Goal: Task Accomplishment & Management: Use online tool/utility

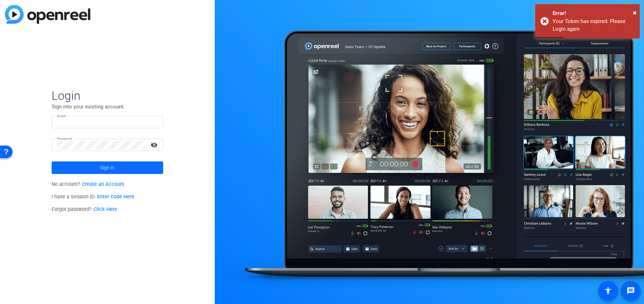
type input "[PERSON_NAME][EMAIL_ADDRESS][PERSON_NAME][DOMAIN_NAME]"
click at [136, 169] on span at bounding box center [108, 167] width 112 height 17
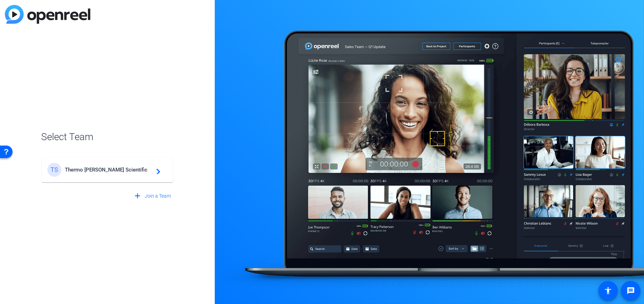
click at [97, 167] on span "Thermo Fisher Scientific" at bounding box center [108, 170] width 87 height 6
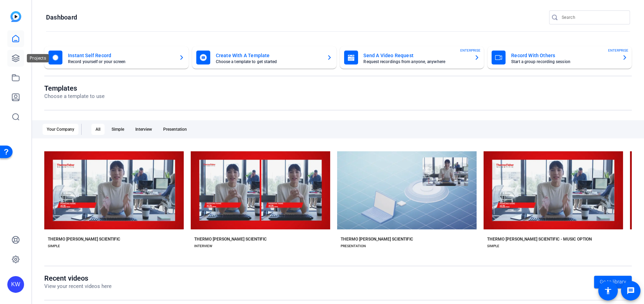
click at [17, 59] on icon at bounding box center [16, 58] width 8 height 8
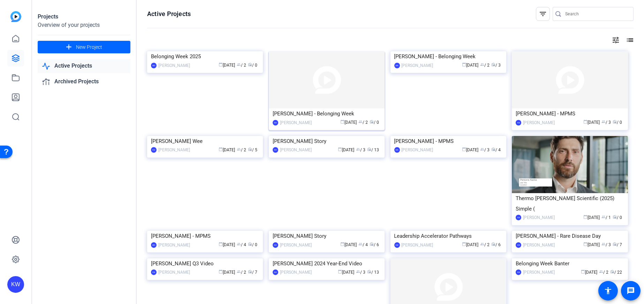
click at [349, 90] on img at bounding box center [327, 79] width 116 height 57
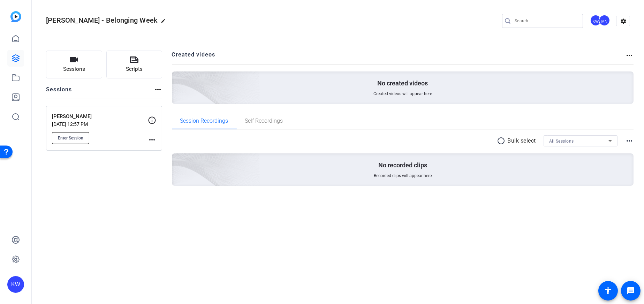
click at [74, 143] on button "Enter Session" at bounding box center [70, 138] width 37 height 12
click at [75, 138] on span "Enter Session" at bounding box center [70, 138] width 25 height 6
click at [62, 137] on span "Enter Session" at bounding box center [70, 138] width 25 height 6
click at [83, 69] on span "Sessions" at bounding box center [74, 69] width 22 height 8
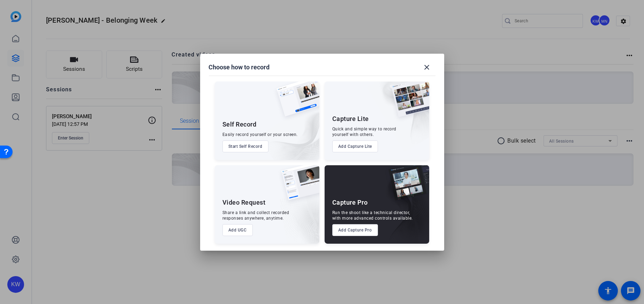
click at [359, 227] on button "Add Capture Pro" at bounding box center [355, 230] width 46 height 12
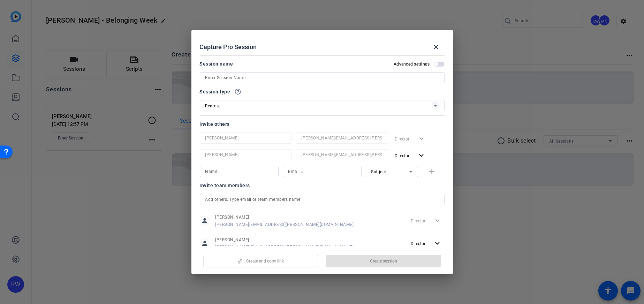
click at [240, 78] on input at bounding box center [322, 78] width 234 height 8
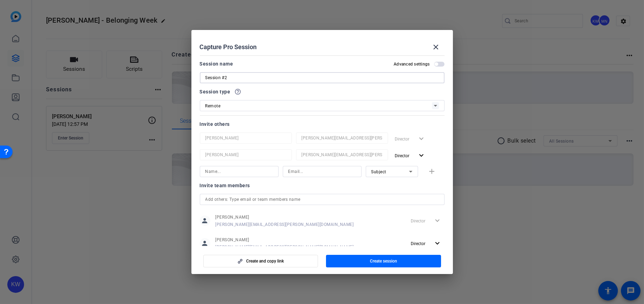
type input "Session #2"
click at [245, 171] on input at bounding box center [239, 171] width 68 height 8
type input "r"
type input "Randi"
click at [306, 174] on input at bounding box center [322, 171] width 68 height 8
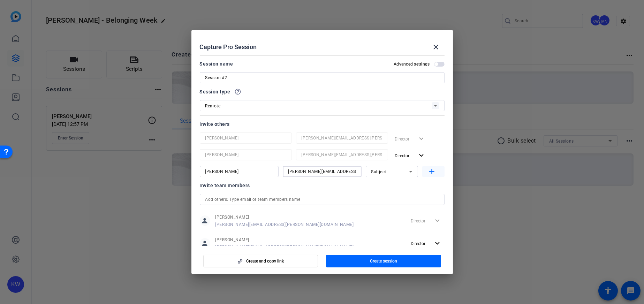
type input "randi.sylve@thermofisher.com"
click at [428, 172] on mat-icon "add" at bounding box center [432, 171] width 9 height 9
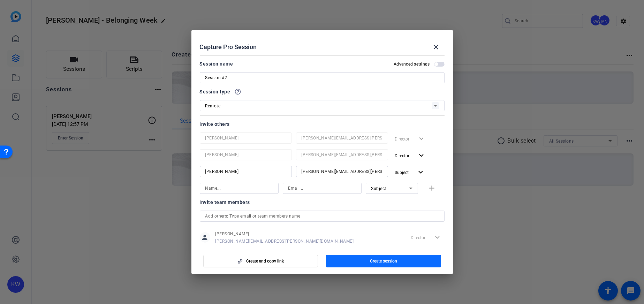
click at [381, 258] on span "Create session" at bounding box center [383, 261] width 27 height 6
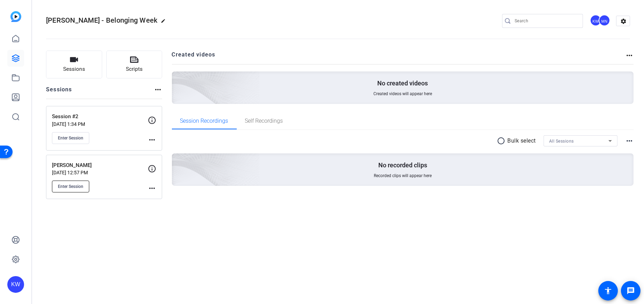
click at [77, 185] on span "Enter Session" at bounding box center [70, 187] width 25 height 6
click at [61, 188] on span "Enter Session" at bounding box center [70, 187] width 25 height 6
click at [66, 141] on button "Enter Session" at bounding box center [70, 138] width 37 height 12
click at [242, 263] on div "Randi Sylve - Belonging Week edit KW MN settings Sessions Scripts Sessions more…" at bounding box center [338, 152] width 612 height 304
click at [64, 141] on button "Enter Session" at bounding box center [70, 138] width 37 height 12
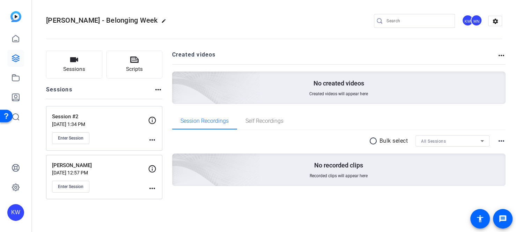
click at [77, 120] on p "Session #2" at bounding box center [100, 117] width 96 height 8
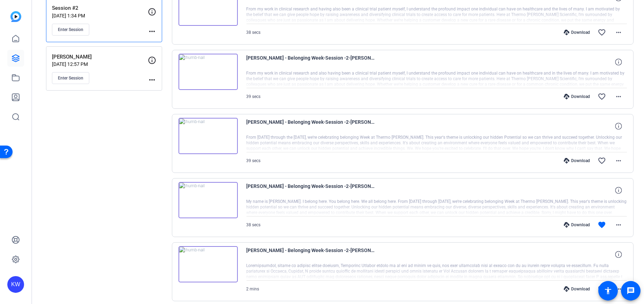
scroll to position [201, 0]
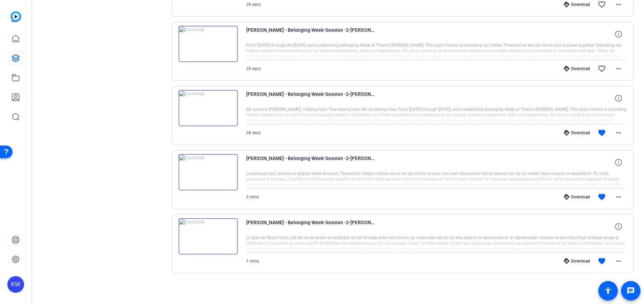
click at [208, 237] on img at bounding box center [208, 236] width 59 height 36
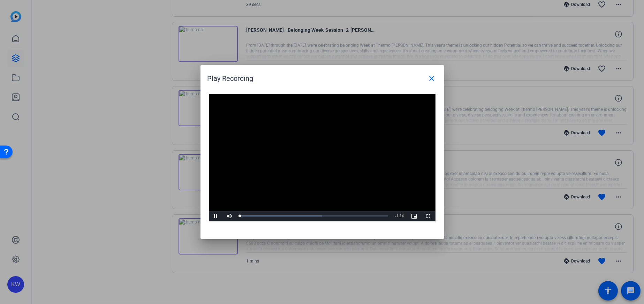
click at [313, 157] on video "Video Player" at bounding box center [322, 158] width 227 height 128
click at [213, 216] on span "Video Player" at bounding box center [216, 216] width 14 height 0
click at [250, 80] on div "Play Recording close" at bounding box center [324, 78] width 233 height 17
click at [431, 76] on mat-icon "close" at bounding box center [432, 78] width 8 height 8
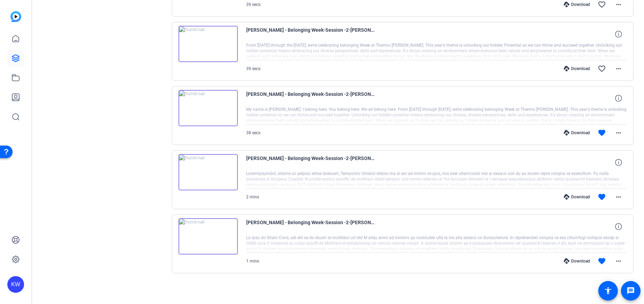
click at [205, 172] on img at bounding box center [208, 172] width 59 height 36
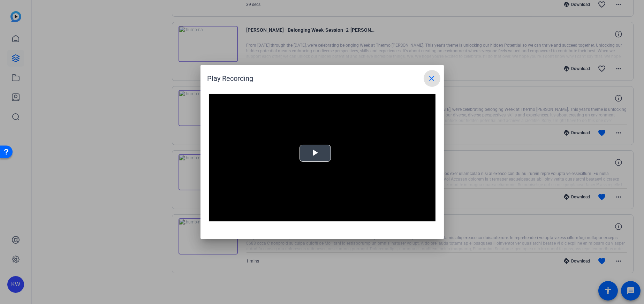
click at [315, 153] on span "Video Player" at bounding box center [315, 153] width 0 height 0
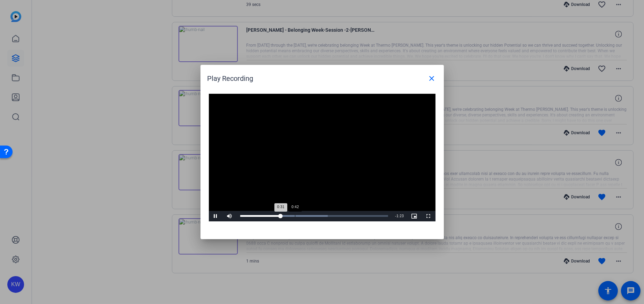
click at [295, 217] on div "Loaded : 59.14% 0:42 0:31" at bounding box center [314, 216] width 148 height 2
click at [341, 217] on div "Loaded : 100.00% 1:17 1:05" at bounding box center [314, 216] width 148 height 2
click at [356, 217] on div "1:28" at bounding box center [356, 216] width 0 height 2
click at [370, 215] on div "Loaded : 100.00% 1:39 1:29" at bounding box center [314, 216] width 155 height 10
click at [378, 217] on div "Loaded : 100.00% 1:44 1:41" at bounding box center [314, 216] width 148 height 2
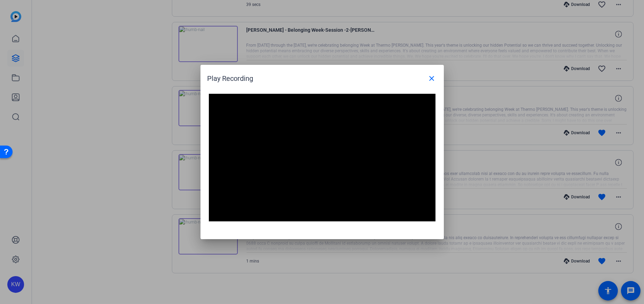
click at [434, 77] on mat-icon "close" at bounding box center [432, 78] width 8 height 8
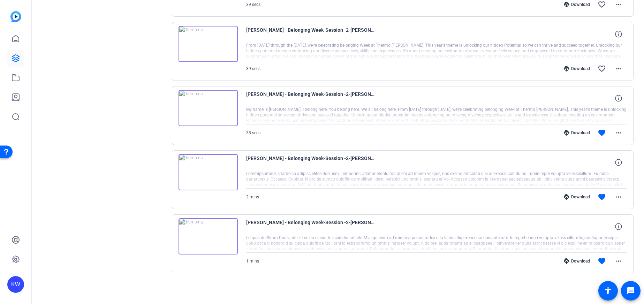
click at [198, 111] on img at bounding box center [208, 108] width 59 height 36
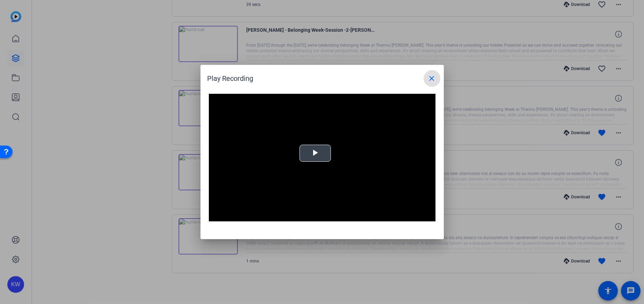
click at [310, 153] on video "Video Player" at bounding box center [322, 158] width 227 height 128
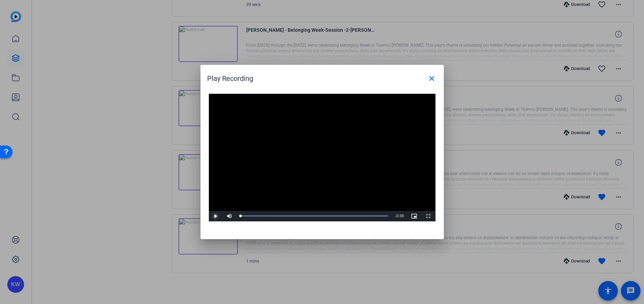
click at [216, 216] on span "Video Player" at bounding box center [216, 216] width 14 height 0
click at [316, 216] on div "Progress Bar" at bounding box center [314, 216] width 148 height 2
click at [331, 213] on div "Loaded : 100.00% 0:23 0:23" at bounding box center [314, 216] width 155 height 10
click at [343, 213] on div "Loaded : 100.00% 0:26 0:23" at bounding box center [314, 216] width 155 height 10
click at [366, 213] on div "Loaded : 100.00% 0:32 0:26" at bounding box center [314, 216] width 155 height 10
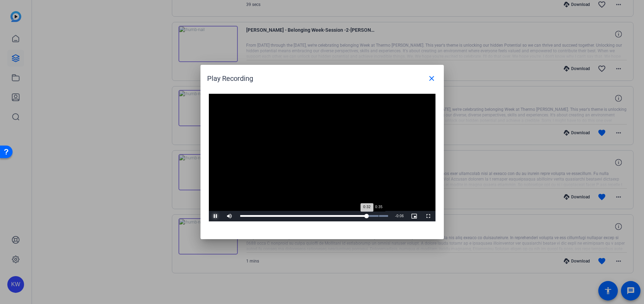
click at [378, 215] on div "Loaded : 100.00% 0:35 0:32" at bounding box center [314, 216] width 155 height 10
click at [436, 75] on mat-icon "close" at bounding box center [432, 78] width 8 height 8
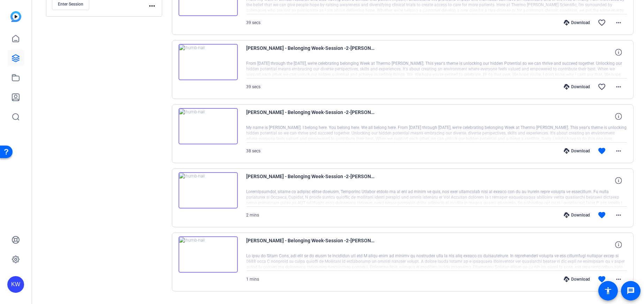
scroll to position [166, 0]
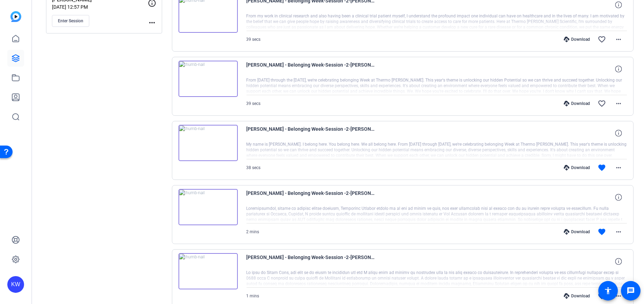
click at [208, 74] on img at bounding box center [208, 79] width 59 height 36
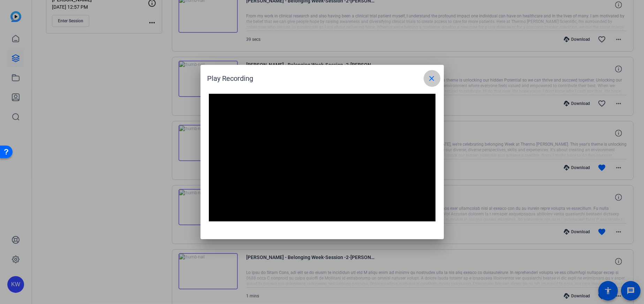
click at [433, 78] on mat-icon "close" at bounding box center [432, 78] width 8 height 8
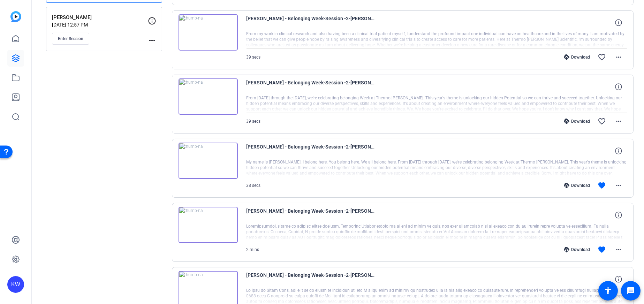
scroll to position [131, 0]
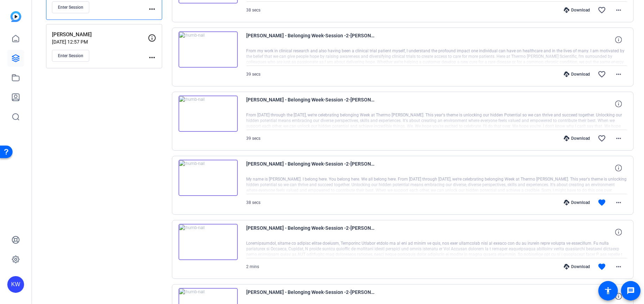
click at [212, 54] on img at bounding box center [208, 49] width 59 height 36
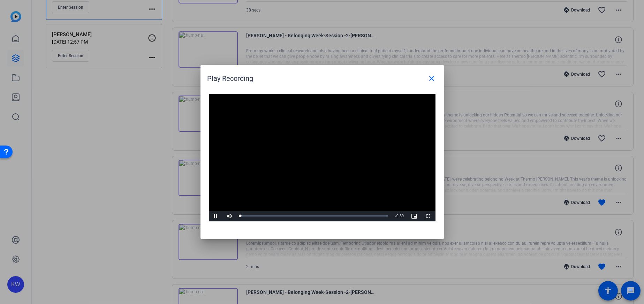
click at [313, 156] on video "Video Player" at bounding box center [322, 158] width 227 height 128
click at [216, 216] on span "Video Player" at bounding box center [216, 216] width 14 height 0
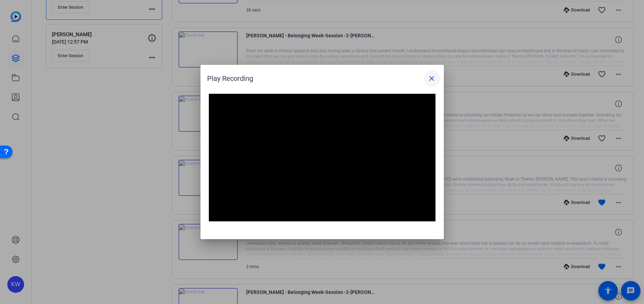
click at [432, 77] on mat-icon "close" at bounding box center [432, 78] width 8 height 8
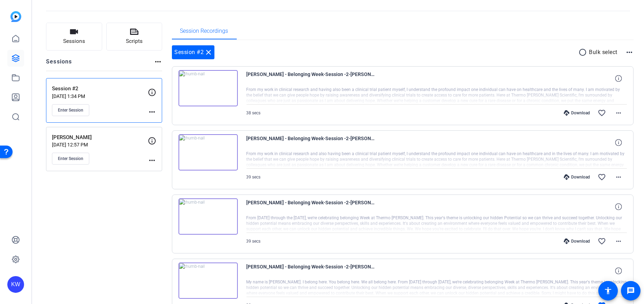
scroll to position [0, 0]
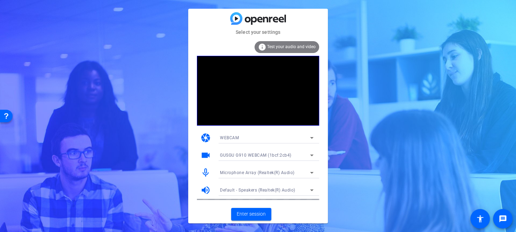
click at [266, 155] on span "GUSGU G910 WEBCAM (1bcf:2cb4)" at bounding box center [256, 155] width 72 height 5
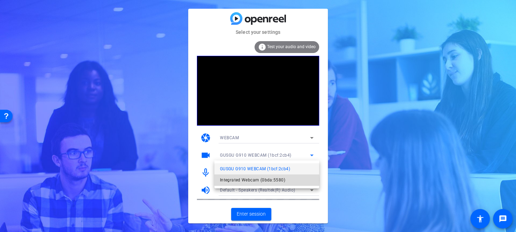
click at [262, 180] on span "Integrated Webcam (0bda:5580)" at bounding box center [252, 180] width 65 height 8
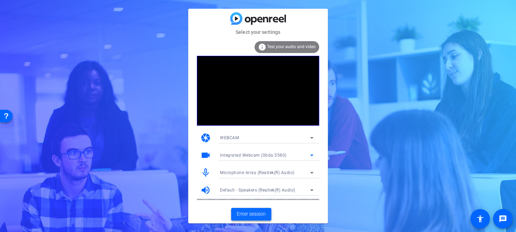
click at [250, 212] on span "Enter session" at bounding box center [251, 213] width 29 height 7
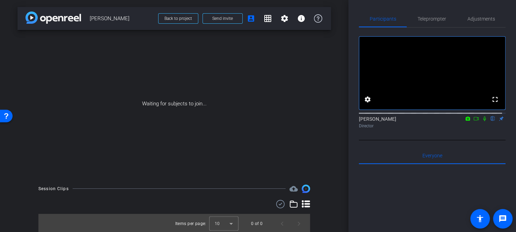
click at [473, 121] on icon at bounding box center [476, 118] width 6 height 5
click at [432, 22] on span "Teleprompter" at bounding box center [431, 18] width 29 height 17
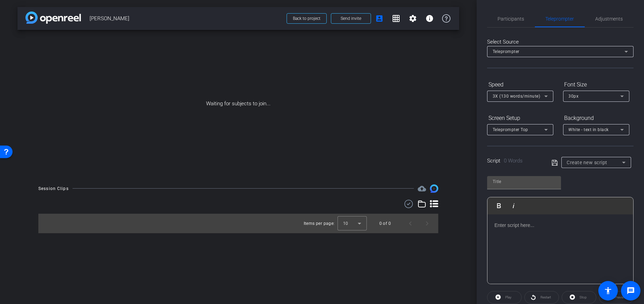
click at [573, 96] on span "30px" at bounding box center [574, 96] width 10 height 5
click at [539, 155] on div at bounding box center [322, 152] width 644 height 304
click at [610, 125] on mat-select "White - text in black" at bounding box center [596, 129] width 55 height 9
drag, startPoint x: 586, startPoint y: 154, endPoint x: 538, endPoint y: 141, distance: 50.6
click at [586, 155] on div "Black - text in white" at bounding box center [589, 156] width 41 height 8
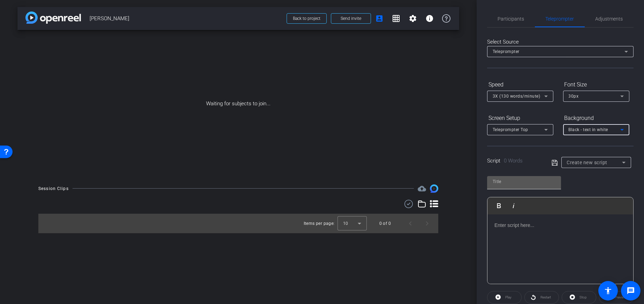
click at [519, 184] on input "text" at bounding box center [524, 182] width 63 height 8
type input "Personal Script"
click at [520, 241] on div at bounding box center [561, 250] width 146 height 70
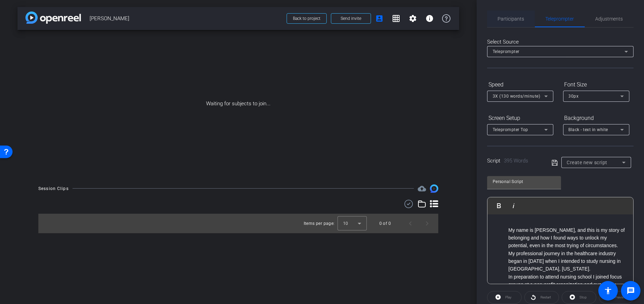
click at [516, 20] on span "Participants" at bounding box center [511, 18] width 27 height 5
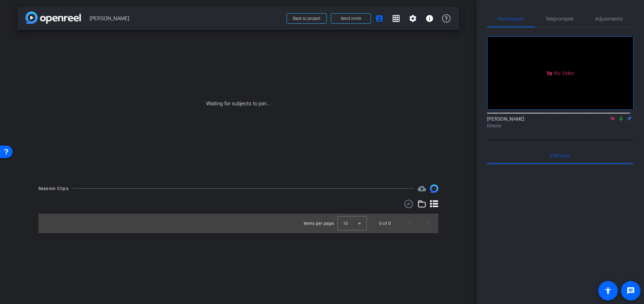
click at [619, 116] on icon at bounding box center [622, 118] width 6 height 5
click at [555, 19] on span "Teleprompter" at bounding box center [560, 18] width 29 height 5
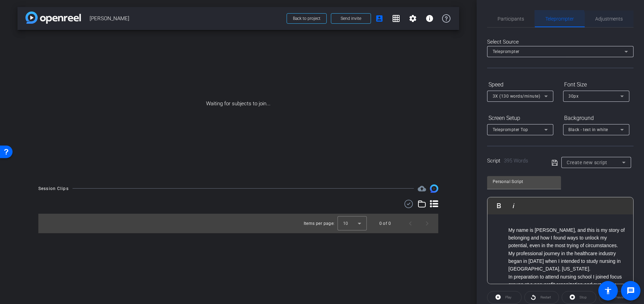
click at [603, 21] on span "Adjustments" at bounding box center [610, 18] width 28 height 5
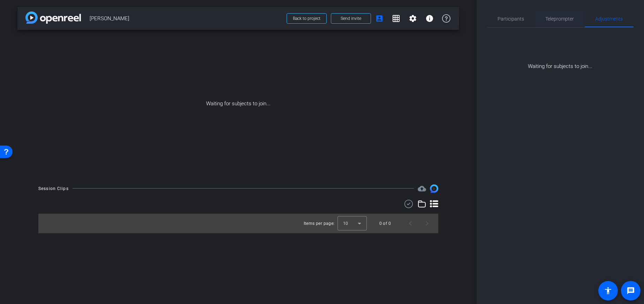
click at [577, 18] on div "Teleprompter" at bounding box center [560, 18] width 50 height 17
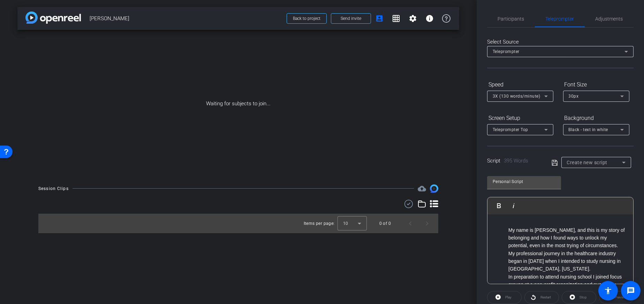
click at [593, 130] on span "Black - text in white" at bounding box center [589, 129] width 40 height 5
click at [567, 156] on mat-option "Black - text in white" at bounding box center [596, 156] width 66 height 11
click at [566, 112] on div "Background" at bounding box center [596, 118] width 66 height 12
click at [506, 23] on span "Participants" at bounding box center [511, 18] width 27 height 17
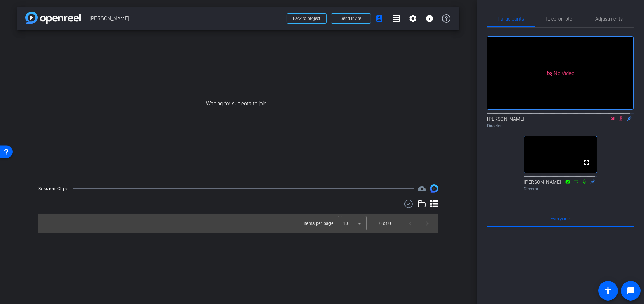
click at [617, 115] on mat-icon at bounding box center [621, 118] width 8 height 6
click at [576, 18] on div "Teleprompter" at bounding box center [560, 18] width 50 height 17
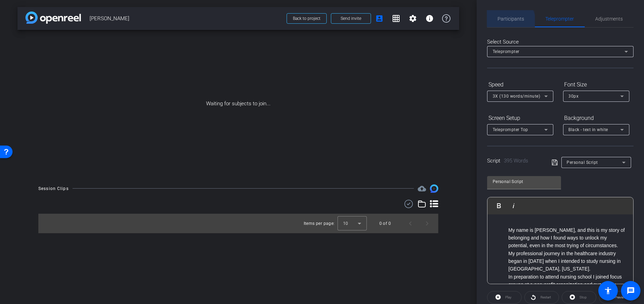
click at [500, 24] on span "Participants" at bounding box center [511, 18] width 27 height 17
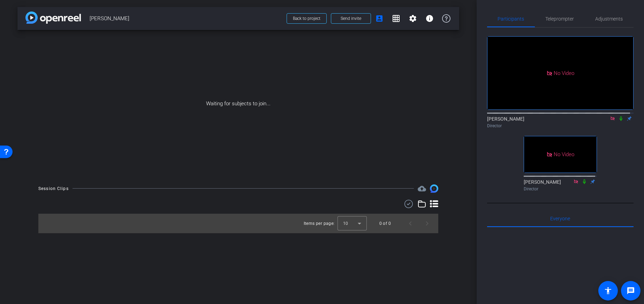
click at [619, 116] on icon at bounding box center [622, 118] width 6 height 5
click at [344, 19] on span "Send invite" at bounding box center [351, 19] width 21 height 6
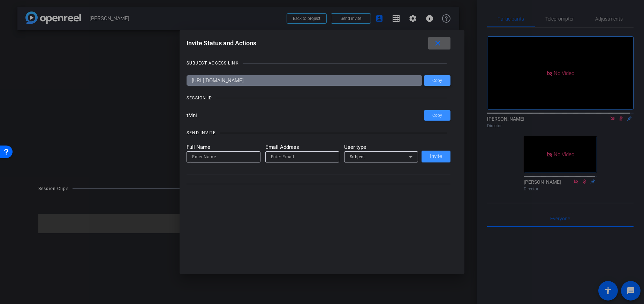
click at [434, 78] on span "Copy" at bounding box center [438, 80] width 10 height 5
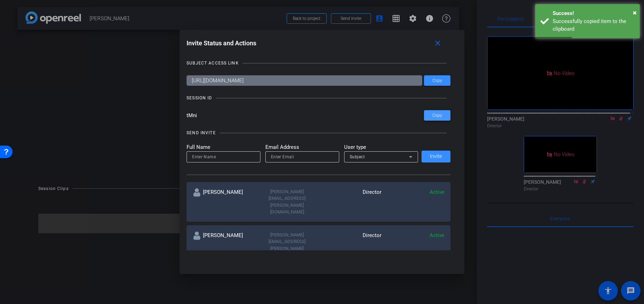
click at [433, 116] on span "Copy" at bounding box center [438, 115] width 10 height 5
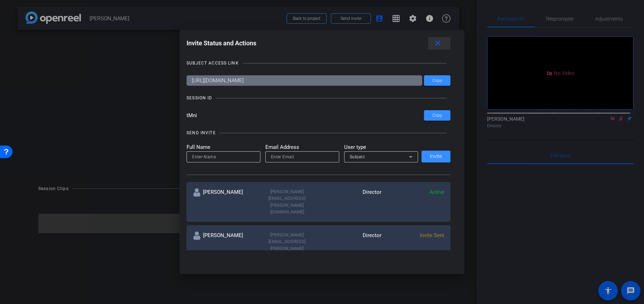
click at [430, 40] on span at bounding box center [439, 43] width 22 height 17
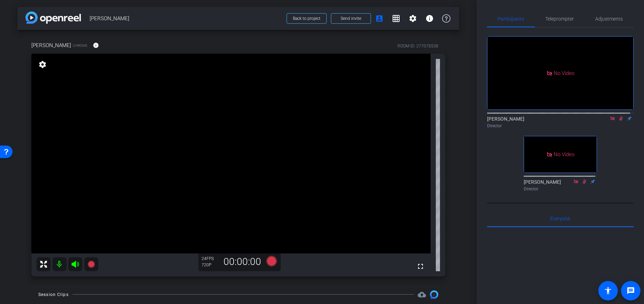
click at [620, 117] on icon at bounding box center [622, 119] width 4 height 5
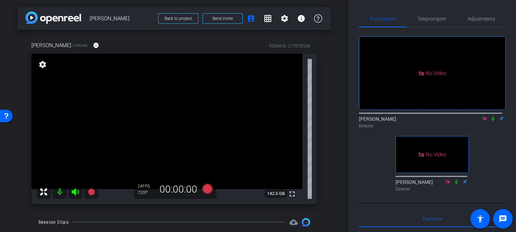
click at [482, 117] on icon at bounding box center [484, 119] width 4 height 4
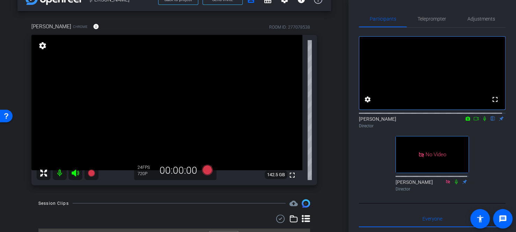
scroll to position [35, 0]
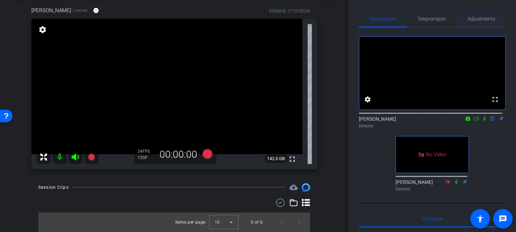
click at [478, 18] on span "Adjustments" at bounding box center [481, 18] width 28 height 5
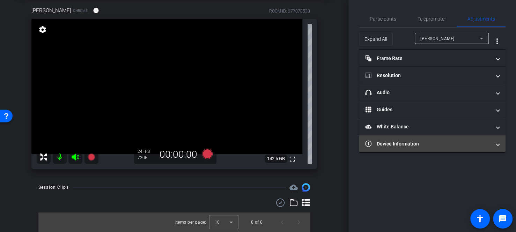
click at [406, 142] on mat-panel-title "Device Information" at bounding box center [428, 143] width 126 height 7
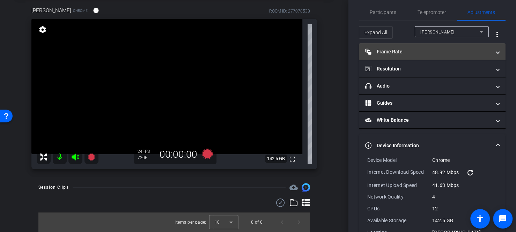
scroll to position [0, 0]
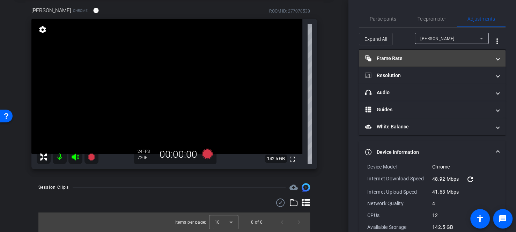
click at [410, 57] on mat-panel-title "Frame Rate Frame Rate" at bounding box center [428, 58] width 126 height 7
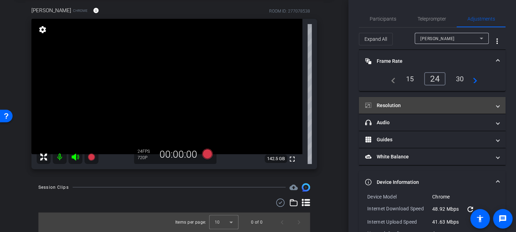
click at [414, 104] on mat-panel-title "Resolution" at bounding box center [428, 105] width 126 height 7
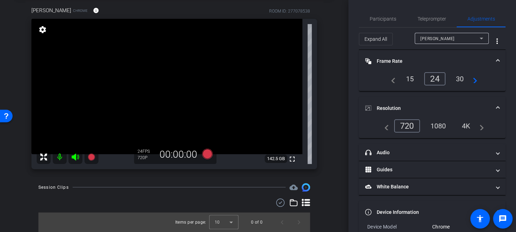
click at [442, 127] on div "1080" at bounding box center [438, 126] width 26 height 12
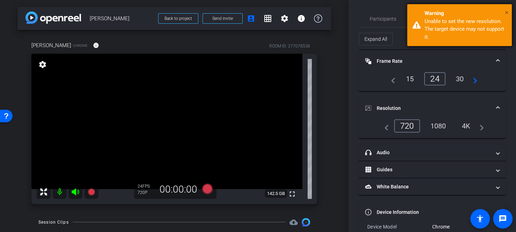
click at [507, 14] on span "×" at bounding box center [506, 12] width 4 height 8
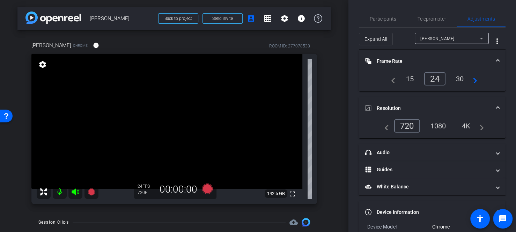
click at [440, 129] on div "1080" at bounding box center [438, 126] width 26 height 12
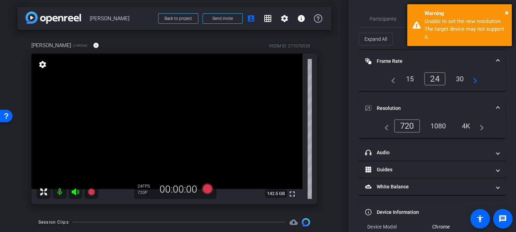
click at [504, 13] on div "Warning" at bounding box center [465, 13] width 82 height 8
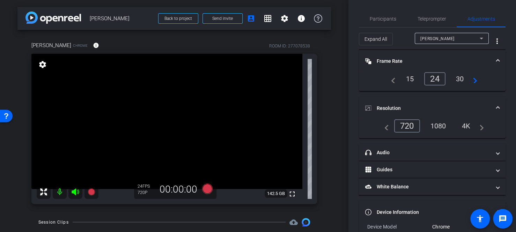
click at [466, 123] on div "4K" at bounding box center [465, 126] width 19 height 12
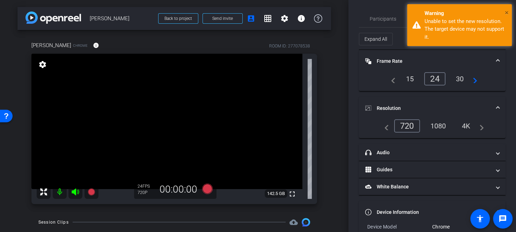
drag, startPoint x: 507, startPoint y: 11, endPoint x: 508, endPoint y: 67, distance: 55.5
click at [507, 12] on span "×" at bounding box center [506, 12] width 4 height 8
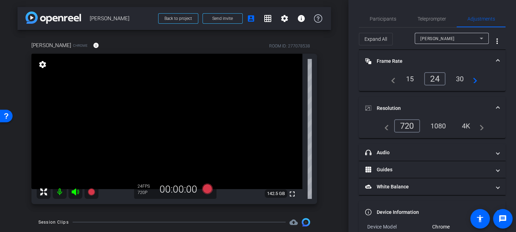
click at [478, 132] on div "navigate_before 720 1080 4K navigate_next" at bounding box center [432, 128] width 147 height 19
click at [382, 128] on mat-icon "navigate_before" at bounding box center [384, 126] width 8 height 8
click at [440, 124] on div "1080" at bounding box center [438, 126] width 26 height 12
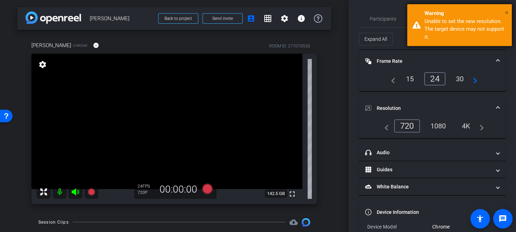
click at [505, 11] on span "×" at bounding box center [506, 12] width 4 height 8
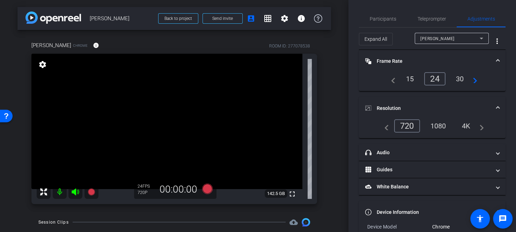
click at [496, 108] on span at bounding box center [497, 108] width 3 height 7
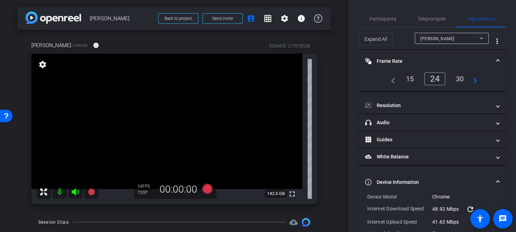
click at [486, 67] on mat-expansion-panel-header "Frame Rate Frame Rate" at bounding box center [432, 61] width 147 height 22
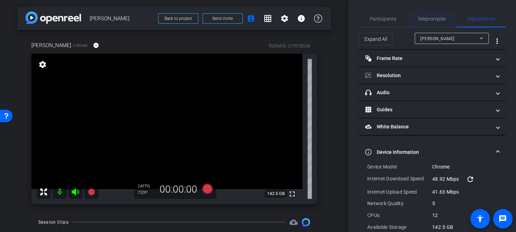
click at [422, 16] on span "Teleprompter" at bounding box center [431, 18] width 29 height 17
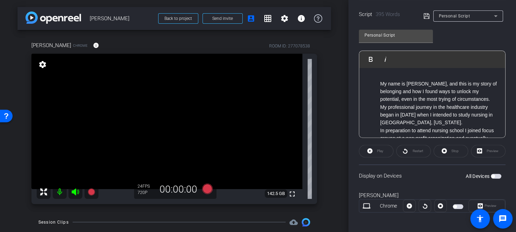
scroll to position [149, 0]
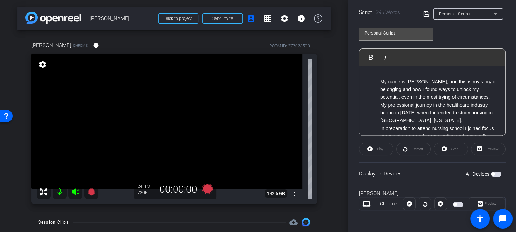
click at [495, 174] on span "button" at bounding box center [495, 174] width 10 height 5
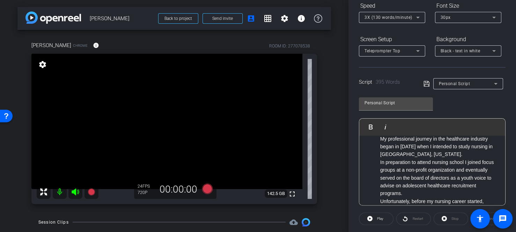
scroll to position [0, 0]
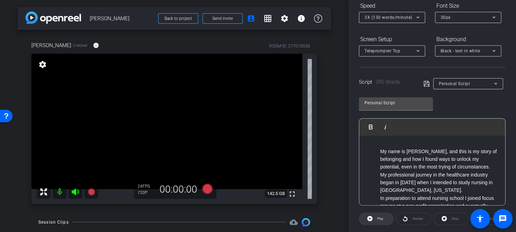
click at [380, 215] on span "Play" at bounding box center [379, 219] width 8 height 10
click at [372, 217] on span at bounding box center [376, 218] width 35 height 17
click at [407, 217] on span at bounding box center [413, 218] width 34 height 17
click at [373, 16] on span "3X (130 words/minute)" at bounding box center [388, 17] width 48 height 5
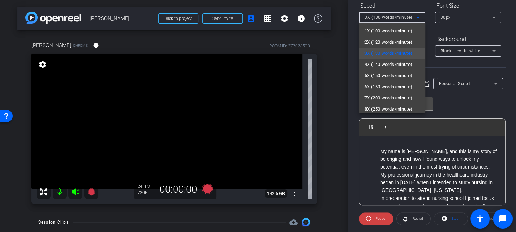
click at [377, 61] on span "4X (140 words/minute)" at bounding box center [388, 64] width 48 height 8
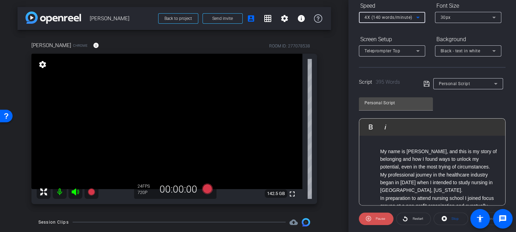
click at [382, 218] on span "Pause" at bounding box center [379, 219] width 9 height 4
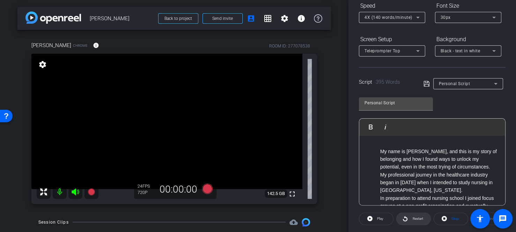
click at [408, 219] on span at bounding box center [413, 218] width 34 height 17
click at [379, 214] on span "Pause" at bounding box center [379, 219] width 11 height 10
click at [376, 18] on span "4X (140 words/minute)" at bounding box center [388, 17] width 48 height 5
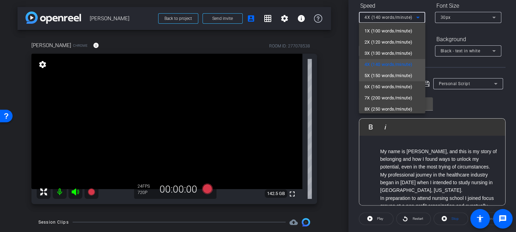
click at [377, 73] on span "5X (150 words/minute)" at bounding box center [388, 76] width 48 height 8
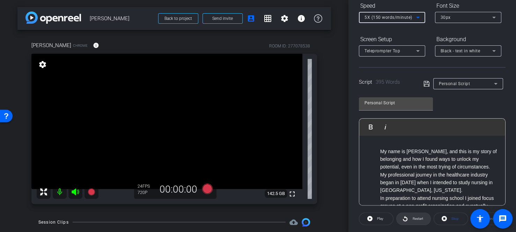
click at [414, 218] on span "Restart" at bounding box center [417, 219] width 10 height 4
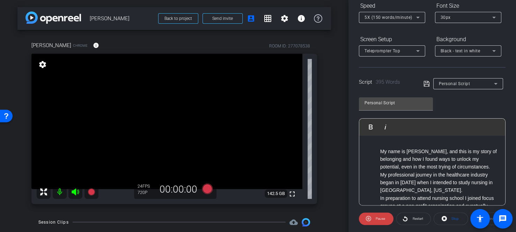
click at [381, 217] on span "Pause" at bounding box center [379, 219] width 9 height 4
click at [378, 219] on span "Play" at bounding box center [380, 219] width 6 height 4
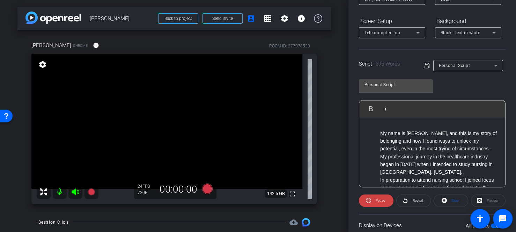
scroll to position [114, 0]
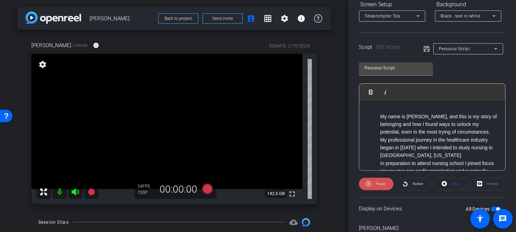
click at [372, 181] on span at bounding box center [376, 183] width 35 height 17
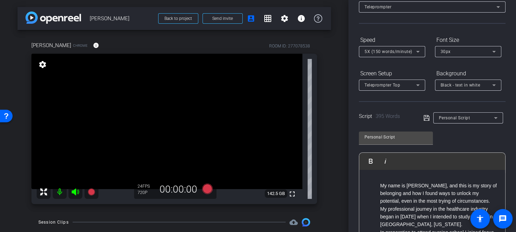
scroll to position [44, 0]
click at [389, 52] on span "5X (150 words/minute)" at bounding box center [388, 52] width 48 height 5
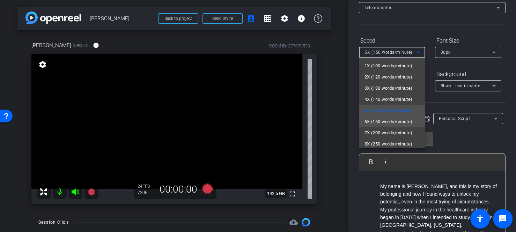
click at [386, 122] on span "6X (160 words/minute)" at bounding box center [388, 122] width 48 height 8
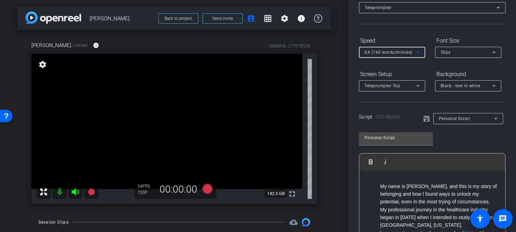
scroll to position [114, 0]
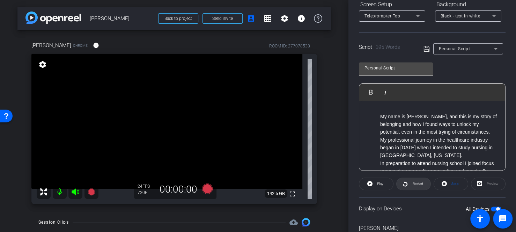
click at [417, 180] on span "Restart" at bounding box center [416, 184] width 12 height 10
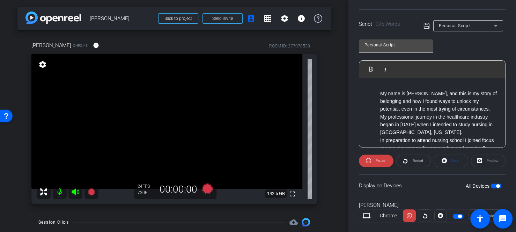
scroll to position [149, 0]
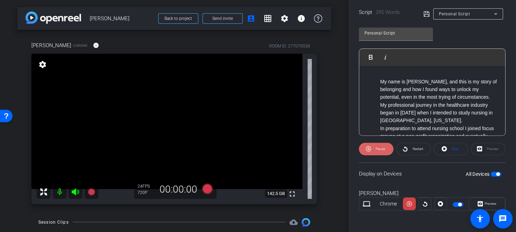
click at [373, 148] on span at bounding box center [376, 149] width 35 height 17
click at [452, 150] on span "Stop" at bounding box center [453, 149] width 9 height 10
click at [496, 172] on span "button" at bounding box center [497, 173] width 3 height 3
click at [492, 173] on span "button" at bounding box center [495, 174] width 10 height 5
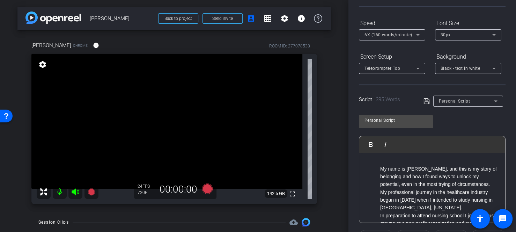
scroll to position [35, 0]
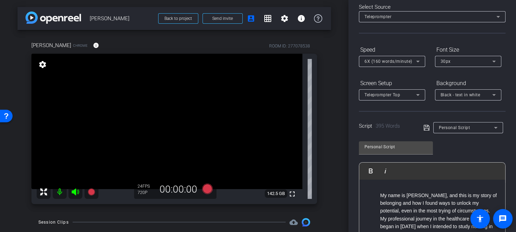
click at [379, 64] on div "6X (160 words/minute)" at bounding box center [390, 61] width 52 height 9
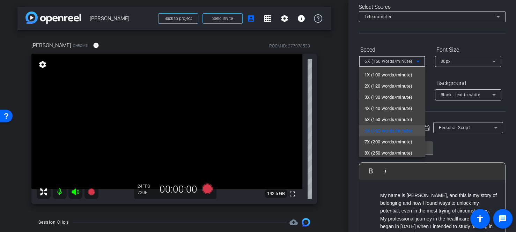
click at [380, 139] on span "7X (200 words/minute)" at bounding box center [388, 142] width 48 height 8
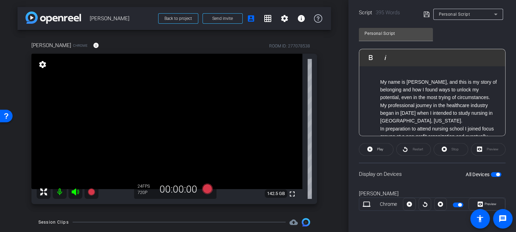
scroll to position [149, 0]
click at [375, 151] on span "Play" at bounding box center [379, 149] width 8 height 10
click at [374, 146] on span "Pause" at bounding box center [379, 149] width 11 height 10
click at [415, 147] on span "Restart" at bounding box center [417, 149] width 10 height 4
click at [381, 150] on span "Pause" at bounding box center [379, 149] width 11 height 10
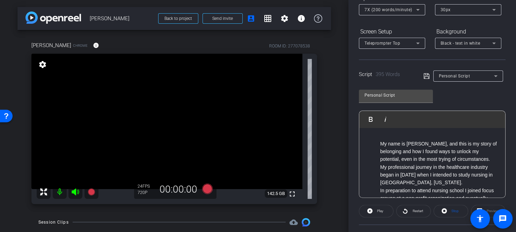
scroll to position [0, 0]
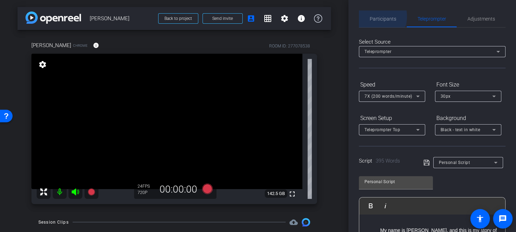
click at [377, 16] on span "Participants" at bounding box center [382, 18] width 27 height 5
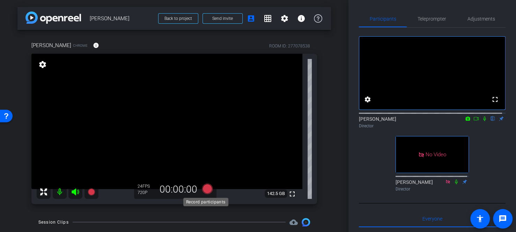
click at [203, 189] on icon at bounding box center [207, 188] width 10 height 10
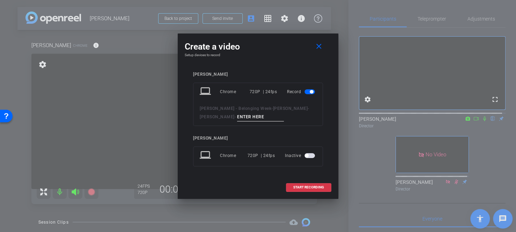
click at [237, 118] on input at bounding box center [260, 117] width 47 height 9
type input "Personal Script 1"
click at [318, 186] on span "START RECORDING" at bounding box center [308, 187] width 31 height 3
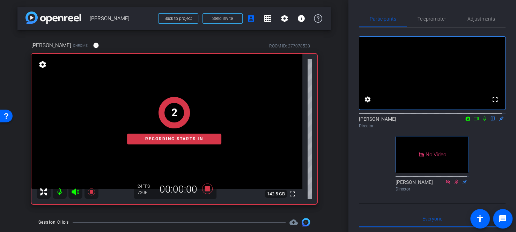
click at [481, 121] on icon at bounding box center [484, 118] width 6 height 5
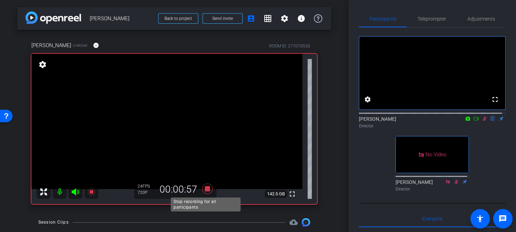
click at [201, 187] on icon at bounding box center [207, 188] width 17 height 13
click at [481, 121] on icon at bounding box center [484, 118] width 6 height 5
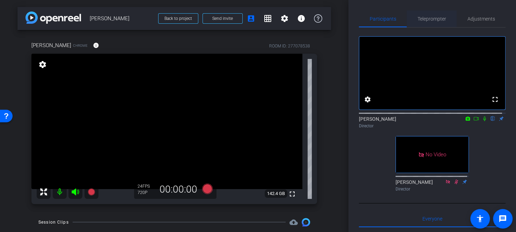
click at [424, 20] on span "Teleprompter" at bounding box center [431, 18] width 29 height 5
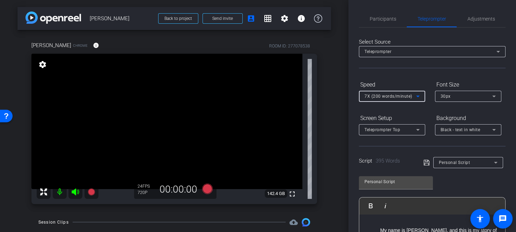
click at [388, 95] on span "7X (200 words/minute)" at bounding box center [388, 96] width 48 height 5
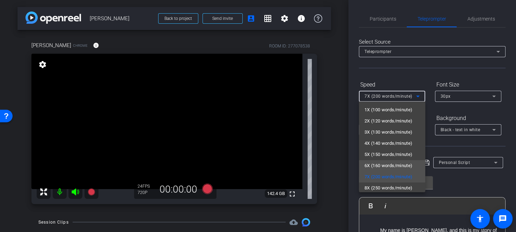
click at [383, 164] on span "6X (160 words/minute)" at bounding box center [388, 166] width 48 height 8
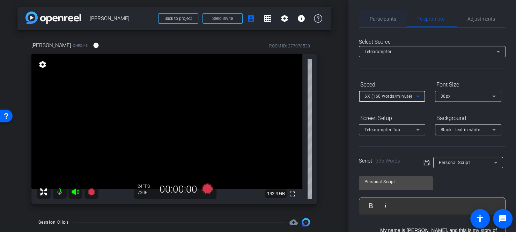
click at [388, 21] on span "Participants" at bounding box center [382, 18] width 27 height 5
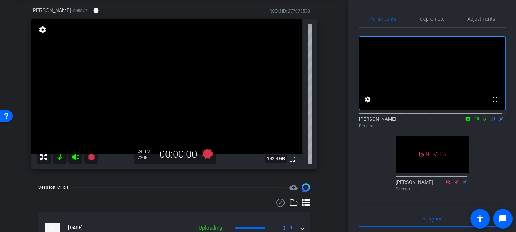
scroll to position [71, 0]
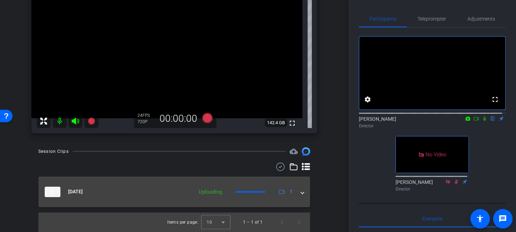
click at [301, 194] on mat-expansion-panel-header "Aug 22, 2025 Uploading 1" at bounding box center [173, 192] width 271 height 31
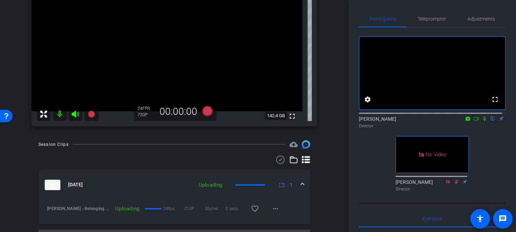
scroll to position [95, 0]
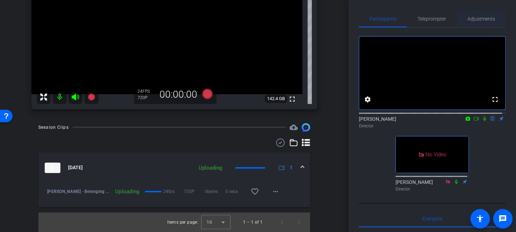
click at [468, 19] on span "Adjustments" at bounding box center [481, 18] width 28 height 5
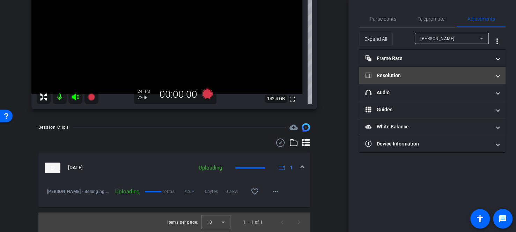
click at [397, 77] on mat-panel-title "Resolution" at bounding box center [428, 75] width 126 height 7
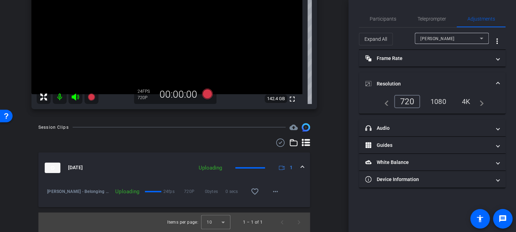
click at [435, 104] on div "1080" at bounding box center [438, 102] width 26 height 12
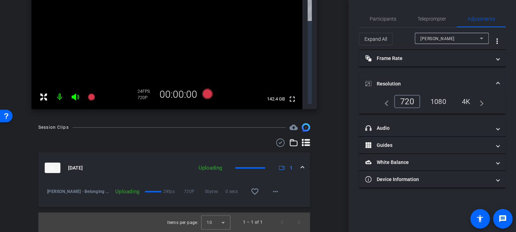
scroll to position [0, 0]
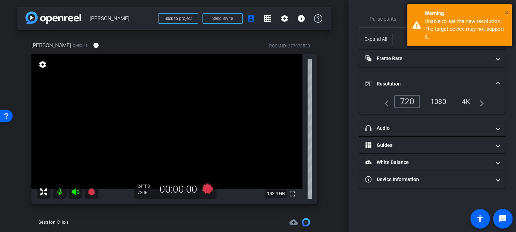
click at [507, 12] on span "×" at bounding box center [506, 12] width 4 height 8
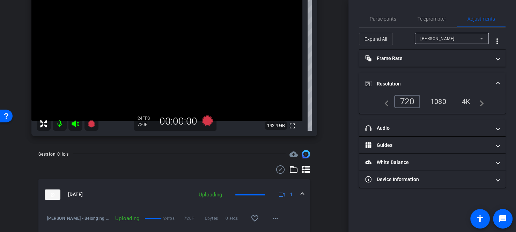
scroll to position [95, 0]
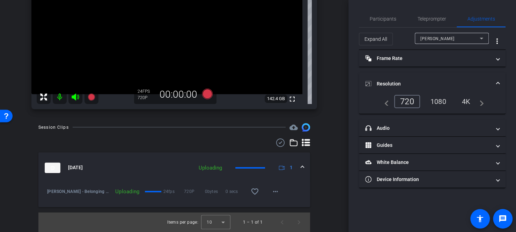
click at [12, 178] on div "arrow_back Randi Sylve Back to project Send invite account_box grid_on settings…" at bounding box center [174, 116] width 348 height 232
click at [388, 20] on span "Participants" at bounding box center [382, 18] width 27 height 5
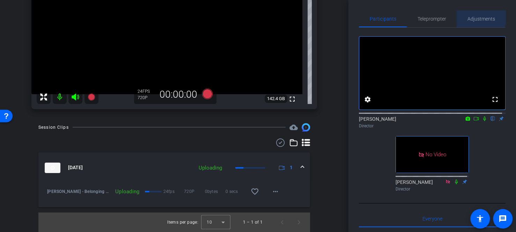
click at [477, 16] on span "Adjustments" at bounding box center [481, 18] width 28 height 5
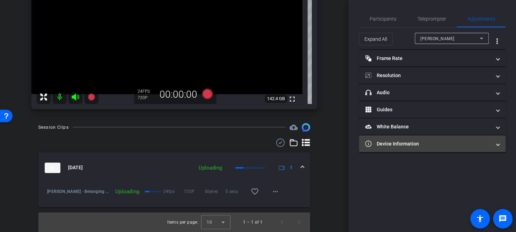
click at [412, 142] on mat-panel-title "Device Information" at bounding box center [428, 143] width 126 height 7
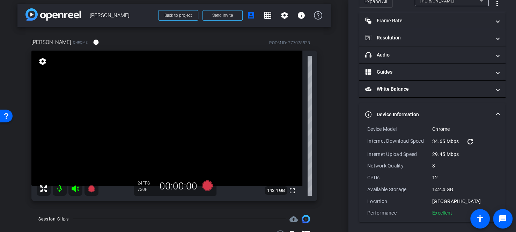
scroll to position [0, 0]
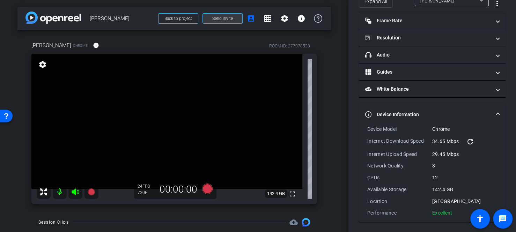
click at [224, 16] on span "Send invite" at bounding box center [222, 19] width 21 height 6
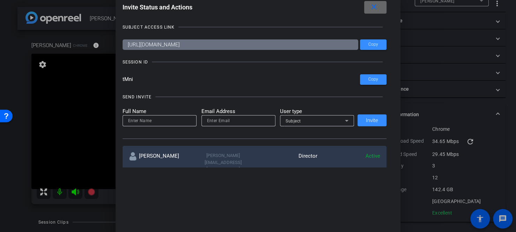
click at [380, 8] on span at bounding box center [375, 7] width 22 height 17
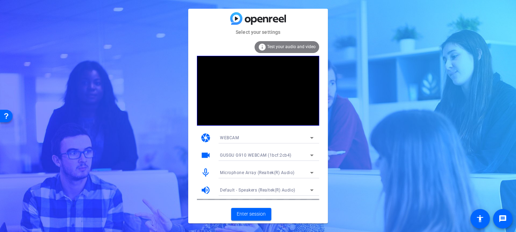
click at [245, 156] on span "GUSGU G910 WEBCAM (1bcf:2cb4)" at bounding box center [256, 155] width 72 height 5
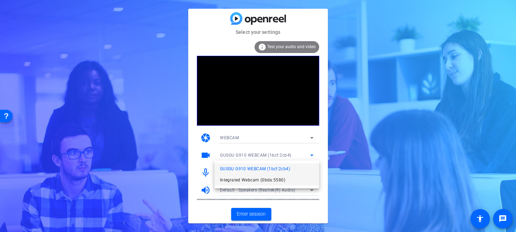
click at [243, 178] on span "Integrated Webcam (0bda:5580)" at bounding box center [252, 180] width 65 height 8
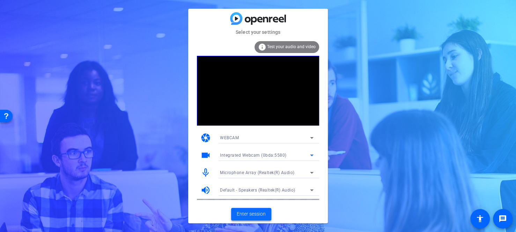
click at [250, 214] on span "Enter session" at bounding box center [251, 213] width 29 height 7
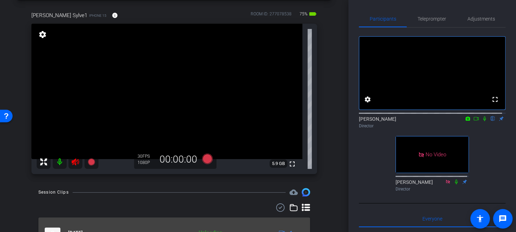
scroll to position [71, 0]
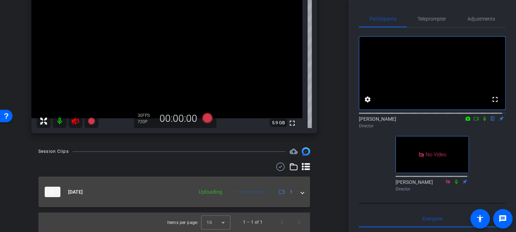
click at [302, 191] on mat-expansion-panel-header "Aug 22, 2025 Uploading 1" at bounding box center [173, 192] width 271 height 31
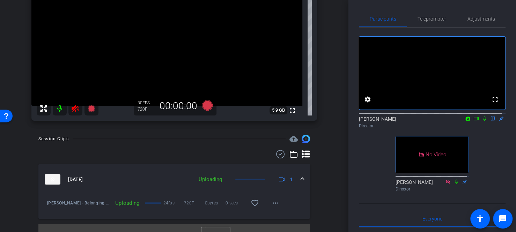
scroll to position [95, 0]
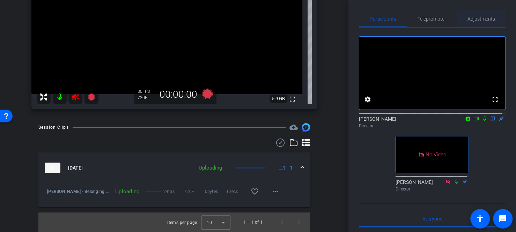
click at [477, 20] on span "Adjustments" at bounding box center [481, 18] width 28 height 5
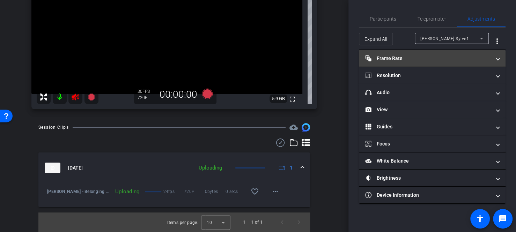
click at [415, 55] on mat-panel-title "Frame Rate Frame Rate" at bounding box center [428, 58] width 126 height 7
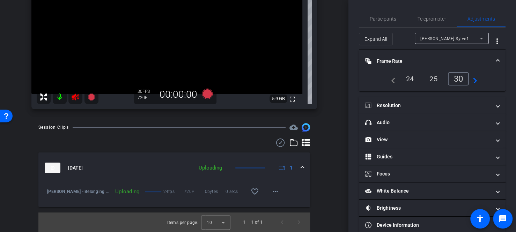
click at [409, 80] on div "24" at bounding box center [409, 79] width 18 height 12
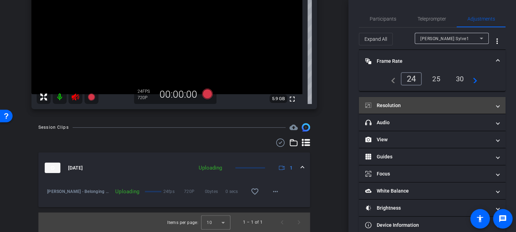
click at [398, 108] on mat-panel-title "Resolution" at bounding box center [428, 105] width 126 height 7
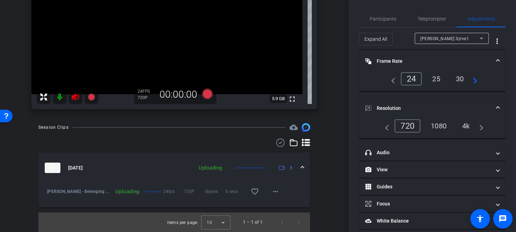
click at [430, 127] on div "1080" at bounding box center [438, 126] width 26 height 12
click at [387, 17] on span "Participants" at bounding box center [382, 18] width 27 height 5
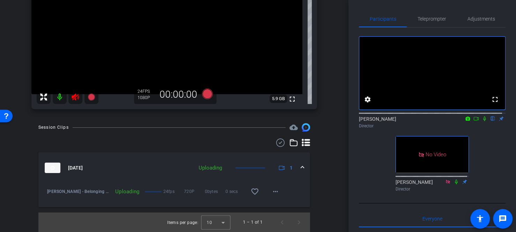
click at [73, 96] on icon at bounding box center [75, 96] width 7 height 7
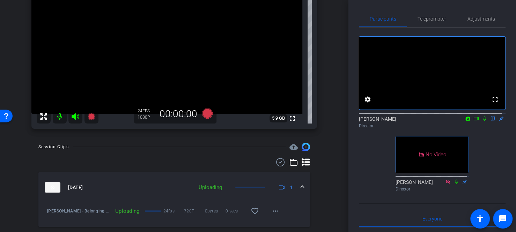
scroll to position [60, 0]
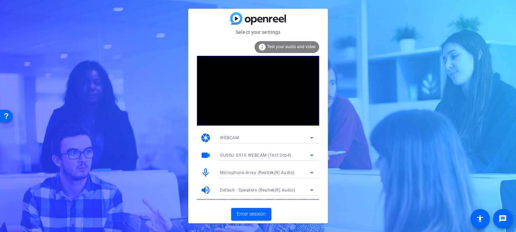
click at [242, 155] on span "GUSGU G910 WEBCAM (1bcf:2cb4)" at bounding box center [256, 155] width 72 height 5
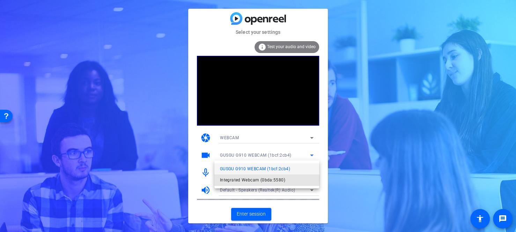
click at [239, 181] on span "Integrated Webcam (0bda:5580)" at bounding box center [252, 180] width 65 height 8
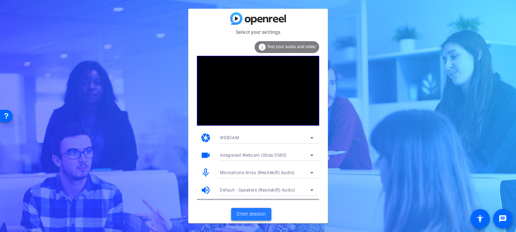
click at [251, 212] on span "Enter session" at bounding box center [251, 213] width 29 height 7
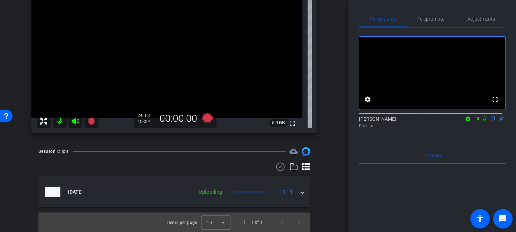
scroll to position [37, 0]
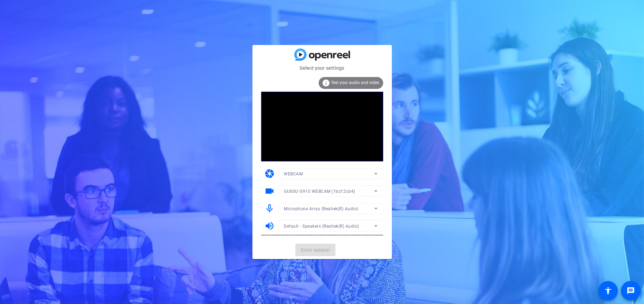
click at [310, 194] on mat-form-field "GUSGU G910 WEBCAM (1bcf:2cb4)" at bounding box center [331, 191] width 105 height 11
click at [305, 195] on mat-form-field "GUSGU G910 WEBCAM (1bcf:2cb4)" at bounding box center [331, 191] width 105 height 11
click at [304, 193] on mat-form-field "GUSGU G910 WEBCAM (1bcf:2cb4)" at bounding box center [331, 191] width 105 height 11
click at [307, 176] on div "WEBCAM" at bounding box center [329, 174] width 90 height 9
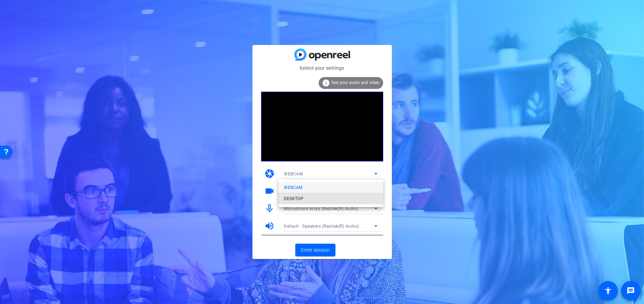
click at [305, 197] on mat-option "DESKTOP" at bounding box center [331, 198] width 105 height 11
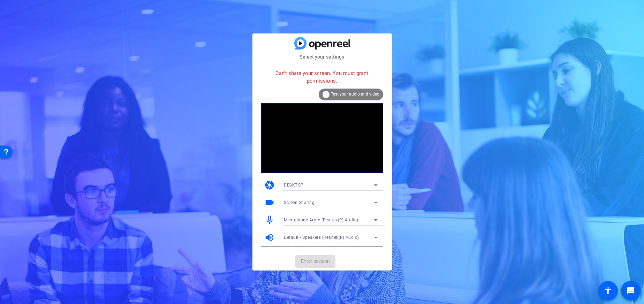
click at [338, 175] on div "Can't share your screen. You must grant permissions. info Test your audio and v…" at bounding box center [322, 156] width 122 height 181
click at [325, 189] on div "DESKTOP" at bounding box center [329, 185] width 90 height 9
click at [305, 202] on mat-option "WEBCAM" at bounding box center [331, 199] width 105 height 11
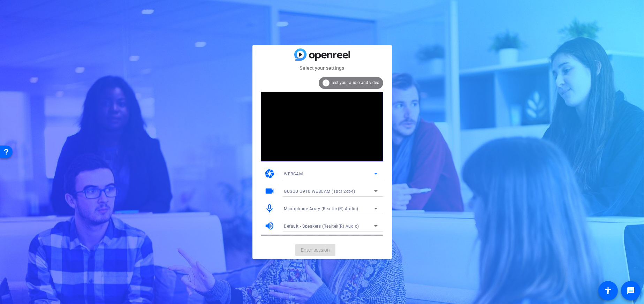
click at [311, 193] on span "GUSGU G910 WEBCAM (1bcf:2cb4)" at bounding box center [320, 191] width 72 height 5
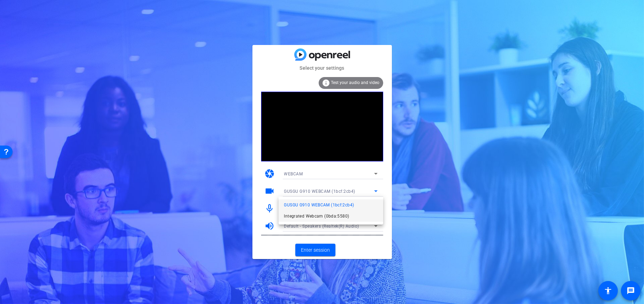
click at [308, 214] on span "Integrated Webcam (0bda:5580)" at bounding box center [316, 216] width 65 height 8
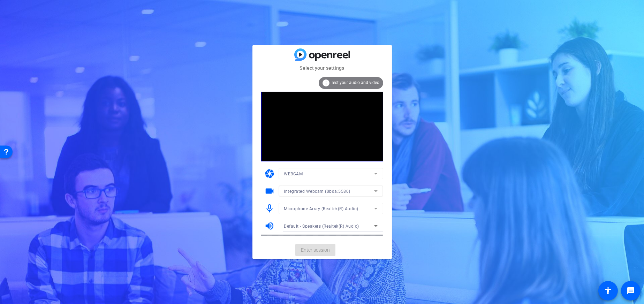
click at [302, 250] on mat-card-actions "Enter session" at bounding box center [323, 250] width 140 height 18
click at [321, 247] on span "Enter session" at bounding box center [315, 250] width 29 height 7
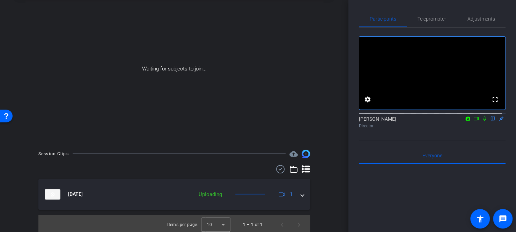
scroll to position [37, 0]
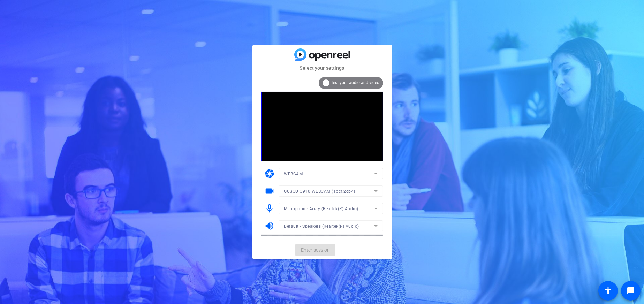
click at [318, 176] on mat-form-field "WEBCAM" at bounding box center [331, 173] width 105 height 11
click at [366, 193] on mat-form-field "GUSGU G910 WEBCAM (1bcf:2cb4)" at bounding box center [331, 191] width 105 height 11
click at [333, 193] on mat-form-field "GUSGU G910 WEBCAM (1bcf:2cb4)" at bounding box center [331, 191] width 105 height 11
click at [366, 190] on div "GUSGU G910 WEBCAM (1bcf:2cb4)" at bounding box center [329, 191] width 90 height 9
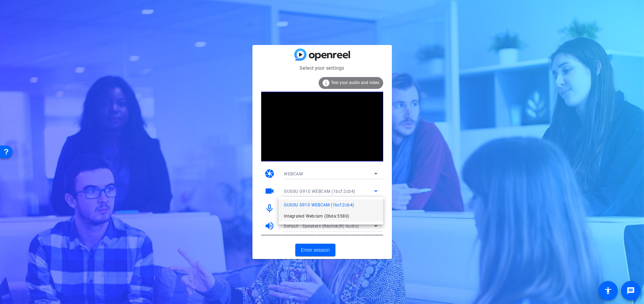
click at [323, 214] on span "Integrated Webcam (0bda:5580)" at bounding box center [316, 216] width 65 height 8
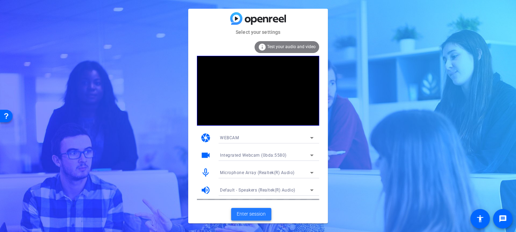
click at [264, 213] on span "Enter session" at bounding box center [251, 213] width 29 height 7
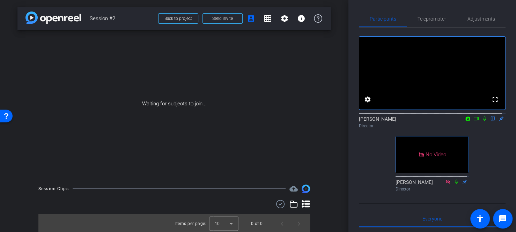
scroll to position [1, 0]
click at [213, 15] on span "Send invite" at bounding box center [222, 18] width 21 height 6
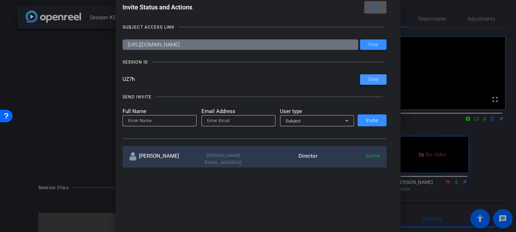
click at [370, 78] on span "Copy" at bounding box center [373, 79] width 10 height 5
click at [373, 7] on mat-icon "close" at bounding box center [373, 7] width 9 height 9
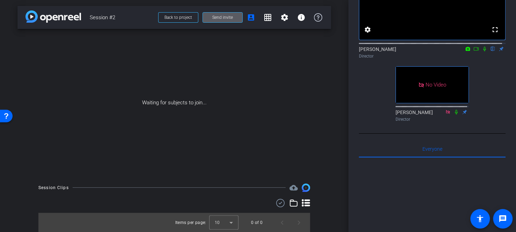
scroll to position [0, 0]
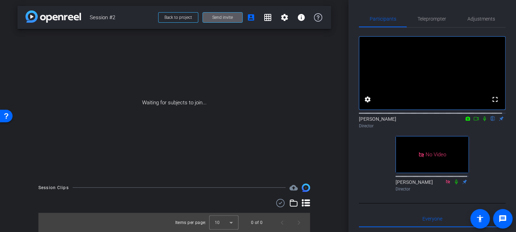
click at [481, 121] on icon at bounding box center [484, 118] width 6 height 5
click at [482, 121] on icon at bounding box center [484, 119] width 4 height 5
click at [285, 18] on mat-icon "settings" at bounding box center [284, 17] width 8 height 8
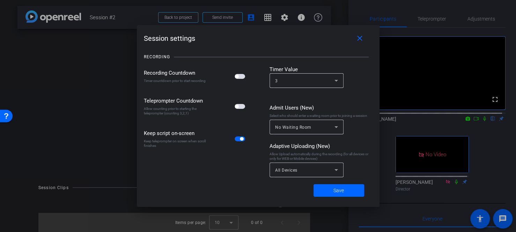
click at [292, 22] on div at bounding box center [258, 116] width 516 height 232
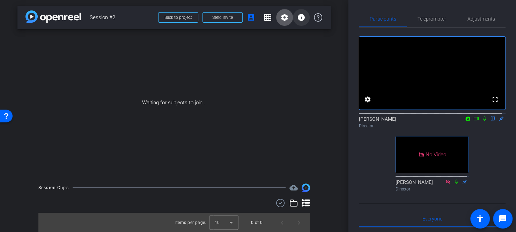
click at [305, 21] on span at bounding box center [301, 17] width 17 height 17
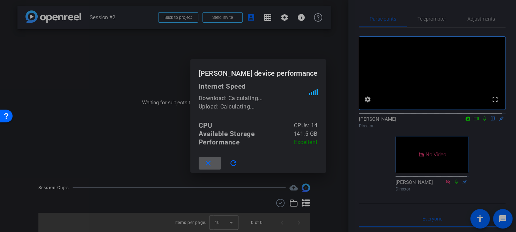
click at [301, 30] on div at bounding box center [258, 116] width 516 height 232
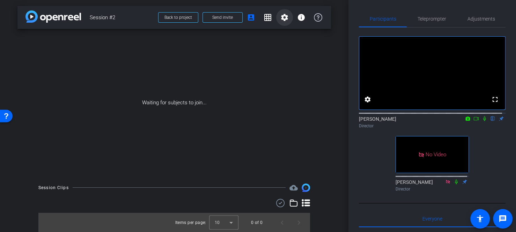
click at [280, 18] on mat-icon "settings" at bounding box center [284, 17] width 8 height 8
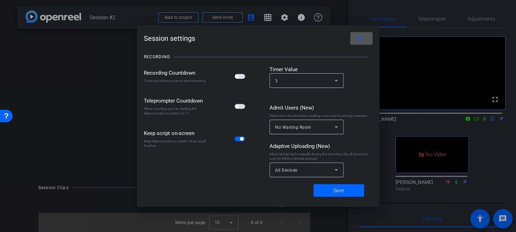
click at [355, 39] on mat-icon "close" at bounding box center [359, 38] width 9 height 9
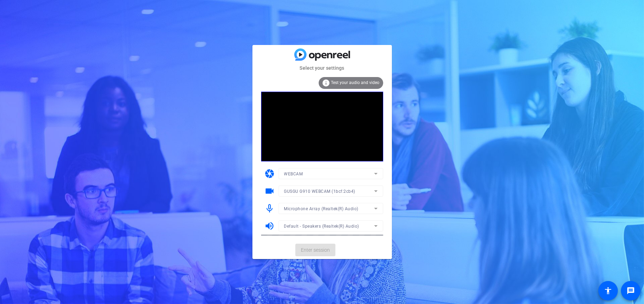
click at [325, 194] on mat-form-field "GUSGU G910 WEBCAM (1bcf:2cb4)" at bounding box center [331, 191] width 105 height 11
click at [324, 193] on mat-form-field "GUSGU G910 WEBCAM (1bcf:2cb4)" at bounding box center [331, 191] width 105 height 11
click at [340, 190] on mat-form-field "GUSGU G910 WEBCAM (1bcf:2cb4)" at bounding box center [331, 191] width 105 height 11
click at [368, 190] on div "GUSGU G910 WEBCAM (1bcf:2cb4)" at bounding box center [329, 191] width 90 height 9
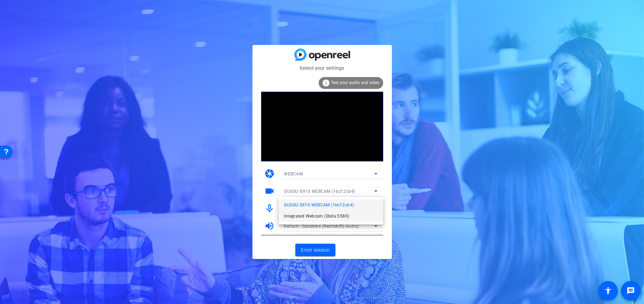
click at [341, 213] on span "Integrated Webcam (0bda:5580)" at bounding box center [316, 216] width 65 height 8
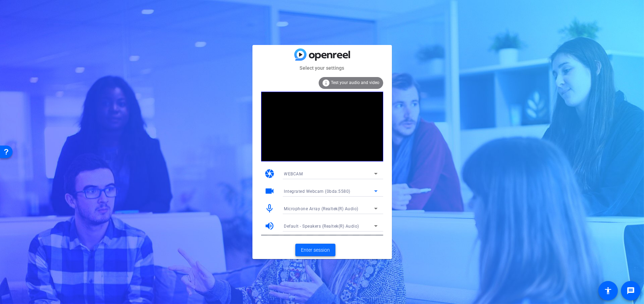
click at [326, 253] on span "Enter session" at bounding box center [315, 250] width 29 height 7
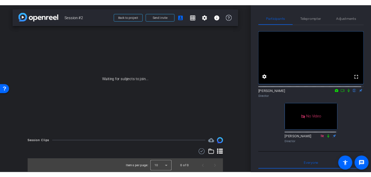
scroll to position [1, 0]
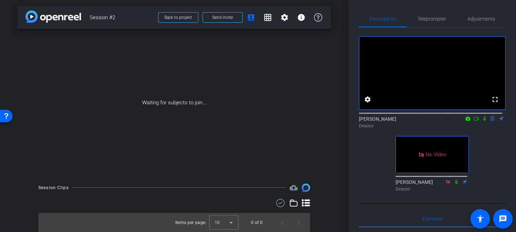
click at [472, 122] on mat-icon at bounding box center [476, 118] width 8 height 6
click at [491, 121] on icon at bounding box center [492, 119] width 3 height 5
click at [468, 24] on span "Adjustments" at bounding box center [481, 18] width 28 height 17
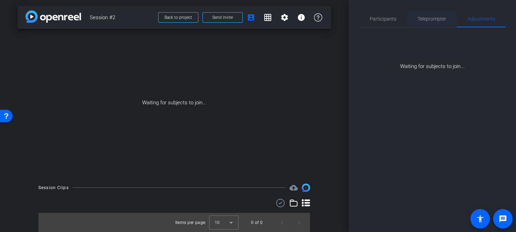
click at [442, 18] on span "Teleprompter" at bounding box center [431, 18] width 29 height 5
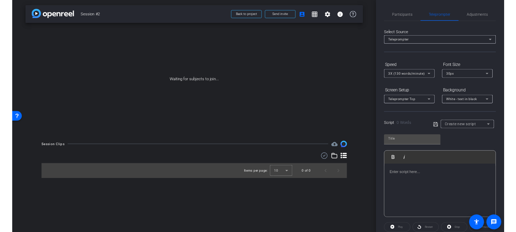
scroll to position [0, 0]
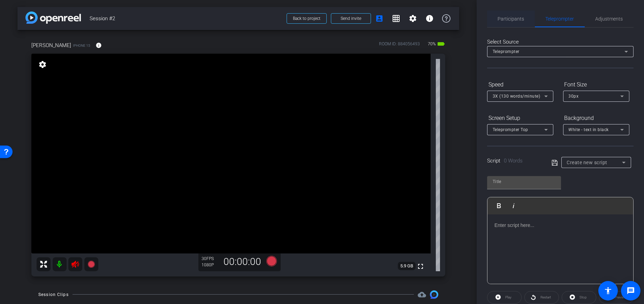
click at [515, 15] on span "Participants" at bounding box center [511, 18] width 27 height 17
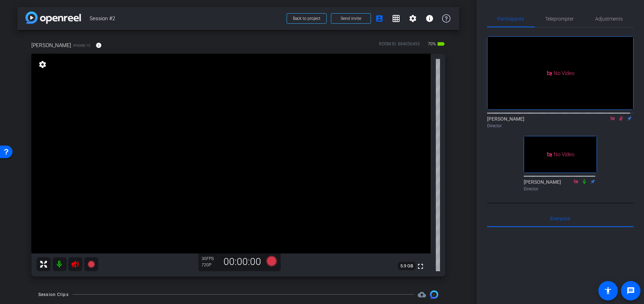
click at [619, 116] on icon at bounding box center [622, 118] width 6 height 5
click at [72, 261] on icon at bounding box center [75, 264] width 8 height 8
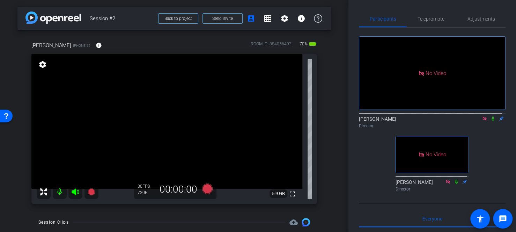
click at [482, 117] on icon at bounding box center [484, 119] width 4 height 4
click at [433, 17] on span "Teleprompter" at bounding box center [431, 18] width 29 height 5
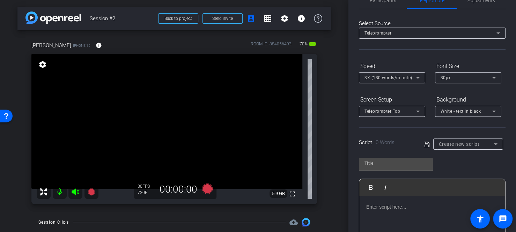
scroll to position [35, 0]
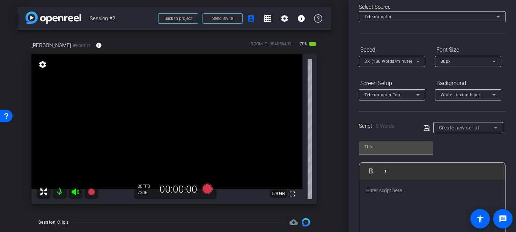
click at [384, 193] on p at bounding box center [432, 191] width 132 height 8
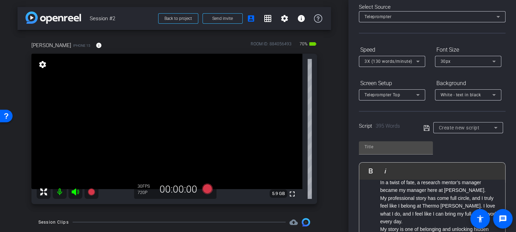
click at [397, 64] on div "3X (130 words/minute)" at bounding box center [390, 61] width 52 height 9
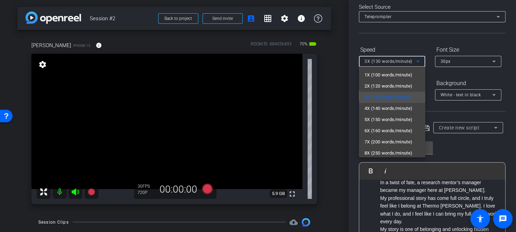
click at [382, 129] on span "6X (160 words/minute)" at bounding box center [388, 131] width 48 height 8
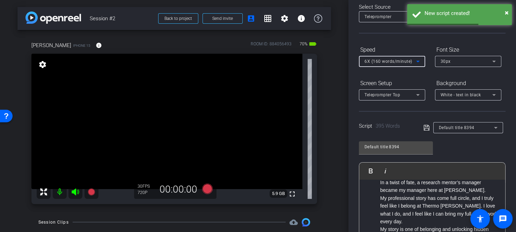
drag, startPoint x: 413, startPoint y: 39, endPoint x: 422, endPoint y: 29, distance: 14.1
click at [413, 39] on div "Select Source Teleprompter Speed 6X (160 words/minute) Font Size 30px Screen Se…" at bounding box center [432, 164] width 147 height 343
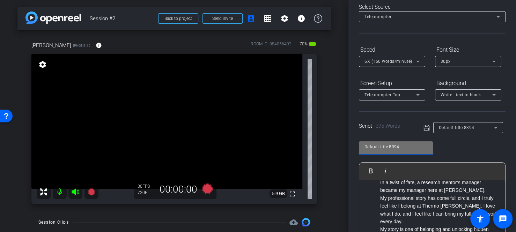
click at [387, 148] on input "Default title 8394" at bounding box center [395, 147] width 63 height 8
drag, startPoint x: 418, startPoint y: 146, endPoint x: 324, endPoint y: 136, distance: 94.0
click at [332, 142] on div "arrow_back Session #2 Back to project Send invite account_box grid_on settings …" at bounding box center [258, 116] width 516 height 232
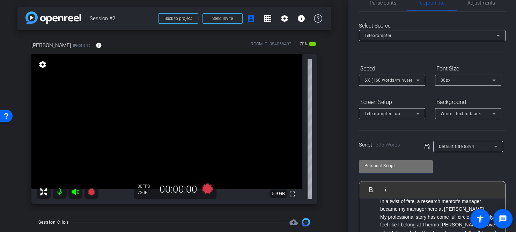
scroll to position [0, 0]
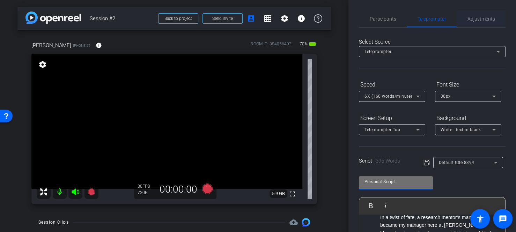
type input "Personal Script"
click at [475, 20] on span "Adjustments" at bounding box center [481, 18] width 28 height 5
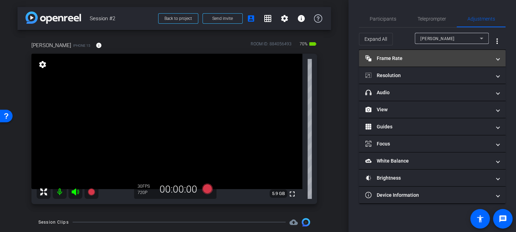
click at [431, 52] on mat-expansion-panel-header "Frame Rate Frame Rate" at bounding box center [432, 58] width 147 height 17
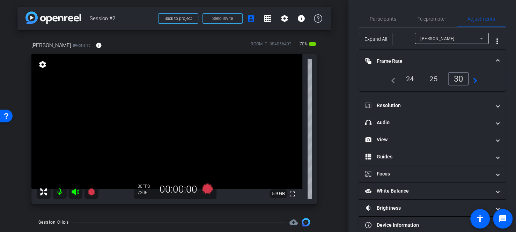
click at [414, 78] on div "24" at bounding box center [409, 79] width 18 height 12
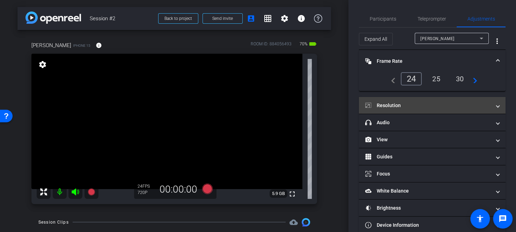
click at [398, 106] on mat-panel-title "Resolution" at bounding box center [428, 105] width 126 height 7
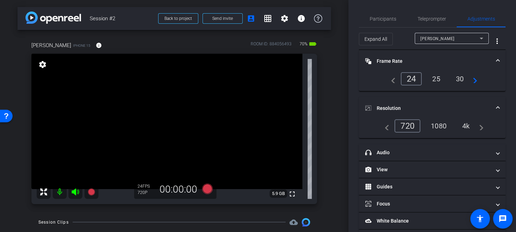
click at [437, 128] on div "1080" at bounding box center [438, 126] width 26 height 12
click at [422, 18] on span "Teleprompter" at bounding box center [431, 18] width 29 height 5
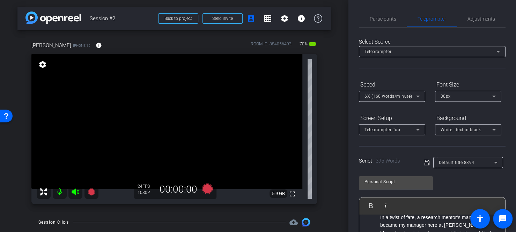
click at [457, 126] on div "White - text in black" at bounding box center [466, 129] width 52 height 9
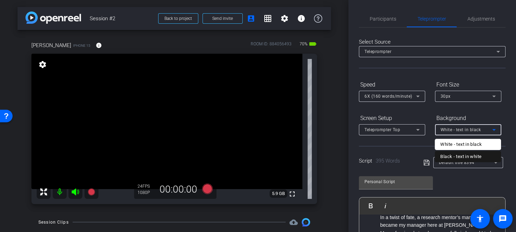
click at [463, 159] on div "Black - text in white" at bounding box center [460, 156] width 41 height 8
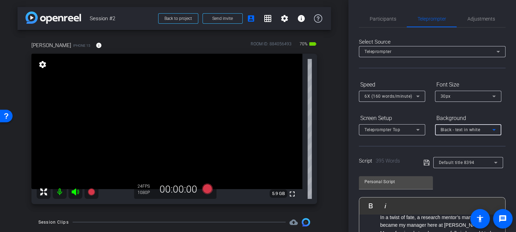
click at [414, 152] on div "Script 395 Words Default title 8394" at bounding box center [432, 157] width 147 height 22
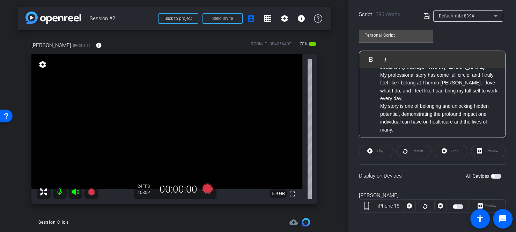
scroll to position [149, 0]
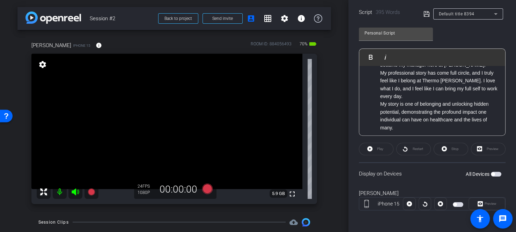
click at [494, 174] on span "button" at bounding box center [495, 174] width 10 height 5
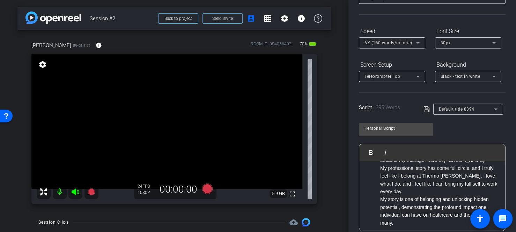
scroll to position [0, 0]
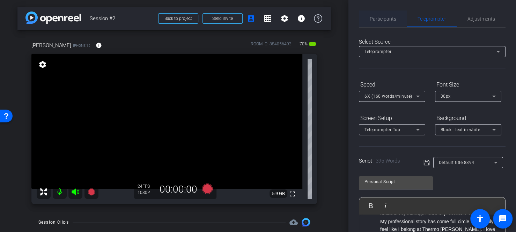
click at [386, 17] on span "Participants" at bounding box center [382, 18] width 27 height 5
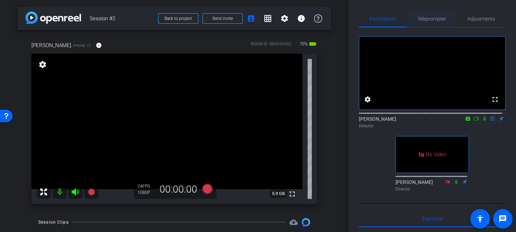
click at [429, 18] on span "Teleprompter" at bounding box center [431, 18] width 29 height 5
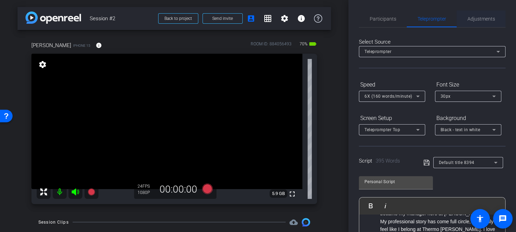
click at [479, 19] on span "Adjustments" at bounding box center [481, 18] width 28 height 5
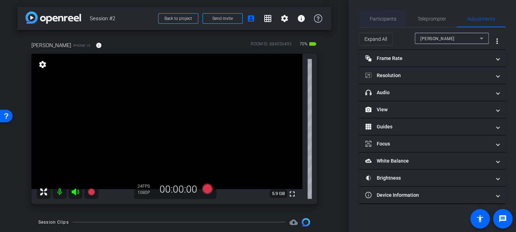
click at [386, 19] on span "Participants" at bounding box center [382, 18] width 27 height 5
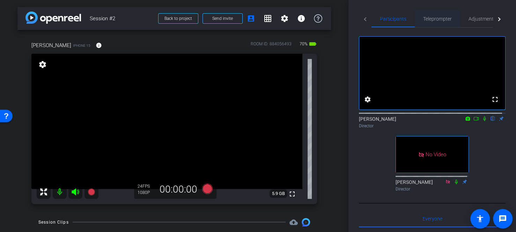
click at [444, 21] on span "Teleprompter" at bounding box center [437, 18] width 29 height 5
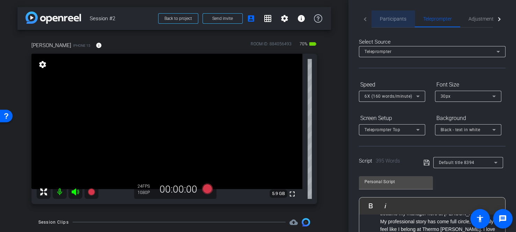
click at [403, 18] on span "Participants" at bounding box center [393, 18] width 27 height 5
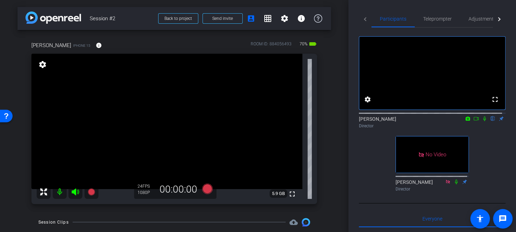
scroll to position [35, 0]
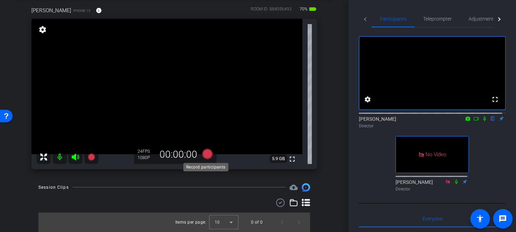
click at [204, 153] on icon at bounding box center [207, 154] width 10 height 10
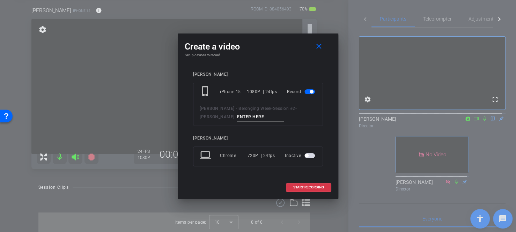
click at [238, 118] on input at bounding box center [260, 117] width 47 height 9
type input "S"
type input "Personal Script 1"
click at [313, 188] on span "START RECORDING" at bounding box center [308, 187] width 31 height 3
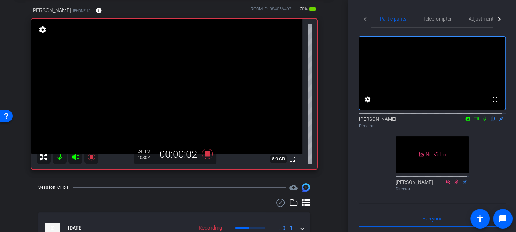
click at [483, 121] on icon at bounding box center [484, 119] width 3 height 5
click at [211, 153] on icon at bounding box center [207, 154] width 17 height 13
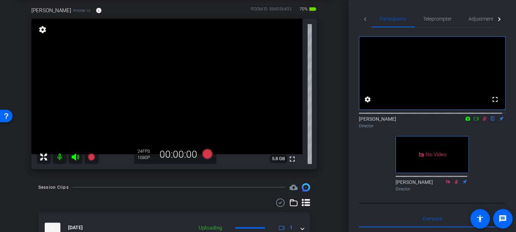
click at [481, 121] on icon at bounding box center [484, 118] width 6 height 5
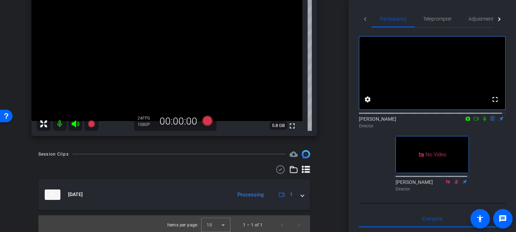
scroll to position [71, 0]
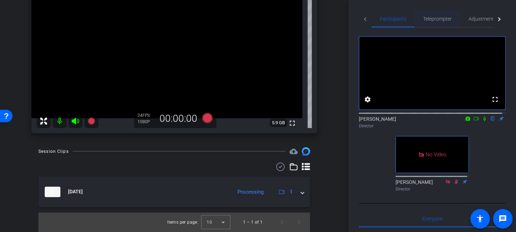
click at [433, 18] on span "Teleprompter" at bounding box center [437, 18] width 29 height 5
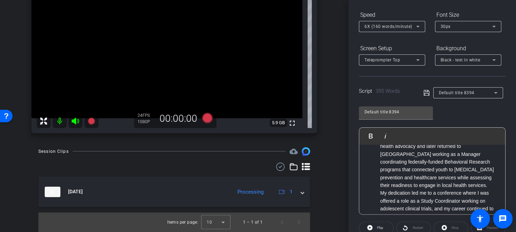
scroll to position [132, 0]
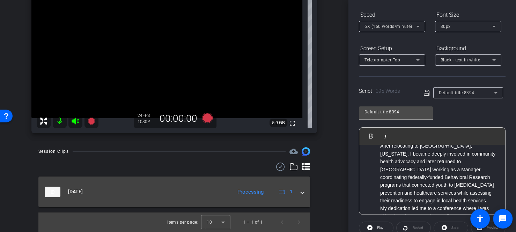
click at [301, 193] on span at bounding box center [302, 191] width 3 height 7
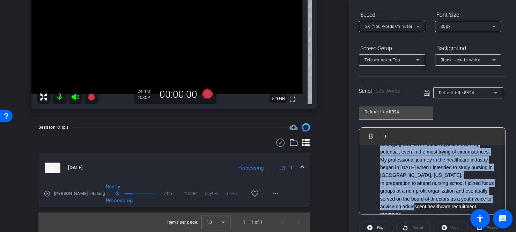
scroll to position [37, 0]
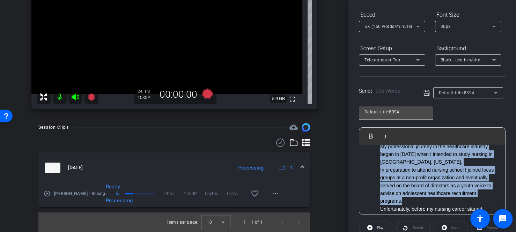
drag, startPoint x: 386, startPoint y: 159, endPoint x: 446, endPoint y: 197, distance: 70.9
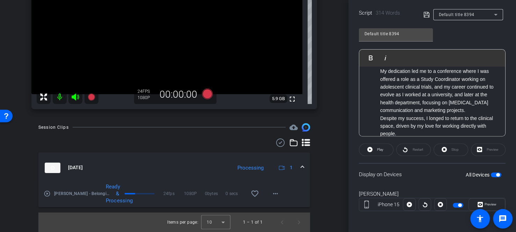
scroll to position [149, 0]
click at [490, 173] on span "button" at bounding box center [495, 174] width 10 height 5
click at [494, 173] on span "button" at bounding box center [495, 174] width 10 height 5
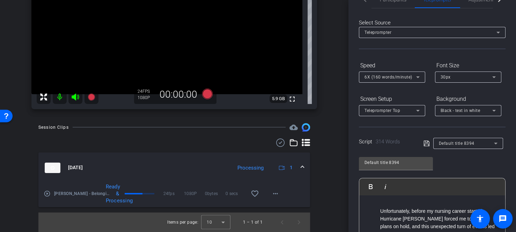
scroll to position [0, 0]
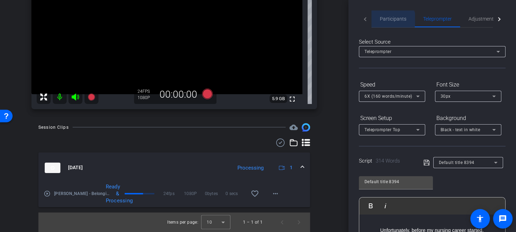
click at [390, 23] on span "Participants" at bounding box center [393, 18] width 27 height 17
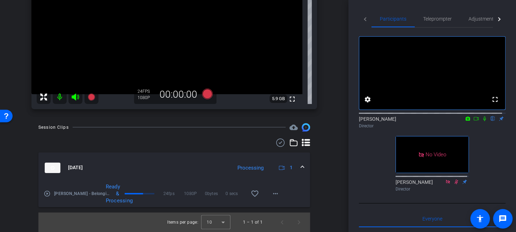
click at [481, 121] on icon at bounding box center [484, 118] width 6 height 5
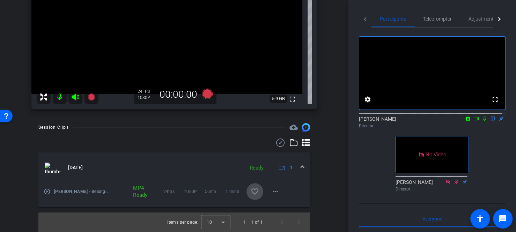
click at [253, 198] on span at bounding box center [254, 191] width 17 height 17
click at [203, 94] on icon at bounding box center [207, 94] width 10 height 10
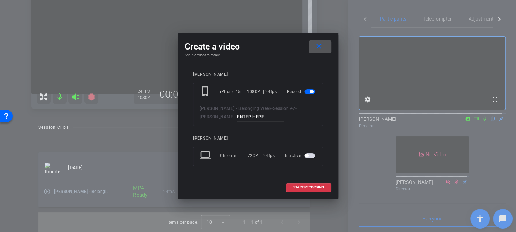
drag, startPoint x: 223, startPoint y: 114, endPoint x: 191, endPoint y: 115, distance: 32.5
click at [197, 115] on div "phone_iphone iPhone 15 1080P | 24fps Record [PERSON_NAME] - Belonging Week - Se…" at bounding box center [258, 104] width 130 height 43
type input "Personal Script 2"
click at [302, 187] on span "START RECORDING" at bounding box center [308, 187] width 31 height 3
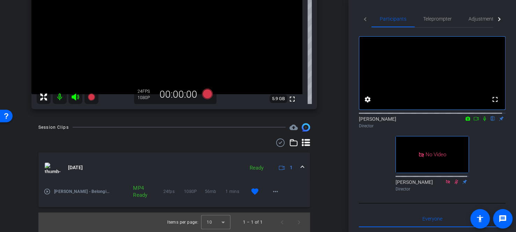
scroll to position [95, 0]
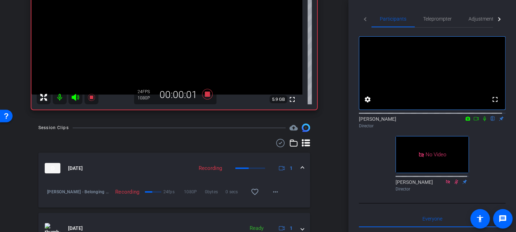
click at [481, 121] on icon at bounding box center [484, 118] width 6 height 5
click at [204, 93] on icon at bounding box center [207, 94] width 10 height 10
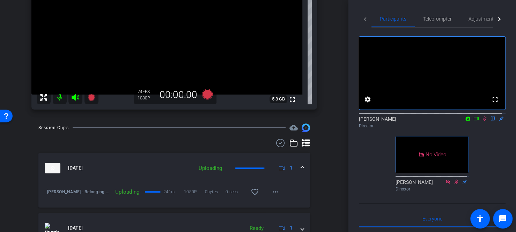
click at [481, 121] on icon at bounding box center [484, 118] width 6 height 5
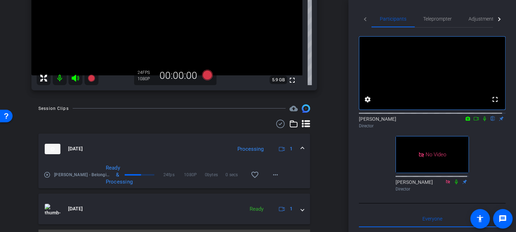
scroll to position [129, 0]
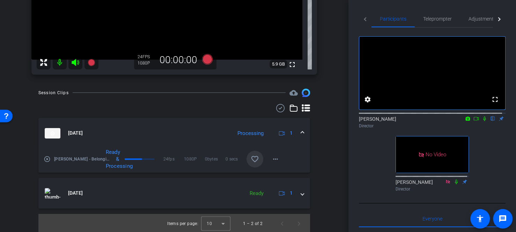
click at [252, 157] on mat-icon "favorite_border" at bounding box center [254, 159] width 8 height 8
click at [438, 16] on span "Teleprompter" at bounding box center [437, 18] width 29 height 5
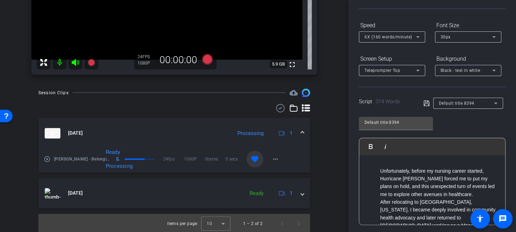
scroll to position [70, 0]
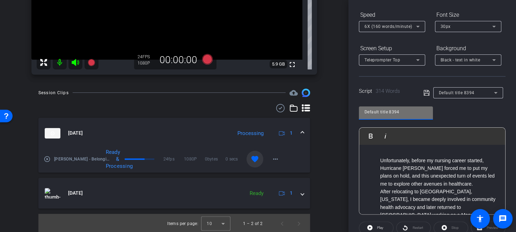
drag, startPoint x: 403, startPoint y: 107, endPoint x: 340, endPoint y: 106, distance: 62.5
click at [341, 107] on div "arrow_back Session #2 Back to project Send invite account_box grid_on settings …" at bounding box center [258, 116] width 516 height 232
type input "Promo/Teaser Video Script"
click at [429, 195] on li "After relocating to [GEOGRAPHIC_DATA], [US_STATE], I became deeply involved in …" at bounding box center [439, 219] width 118 height 62
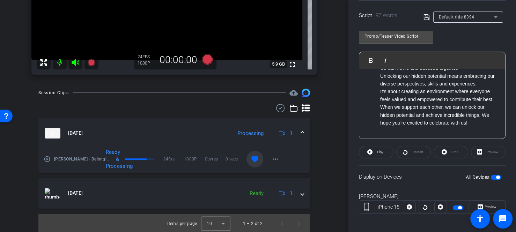
scroll to position [149, 0]
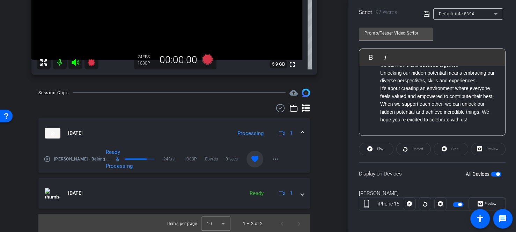
click at [496, 174] on span "button" at bounding box center [497, 173] width 3 height 3
click at [493, 172] on span "button" at bounding box center [495, 174] width 10 height 5
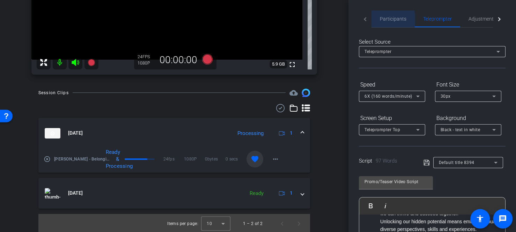
click at [389, 20] on span "Participants" at bounding box center [393, 18] width 27 height 5
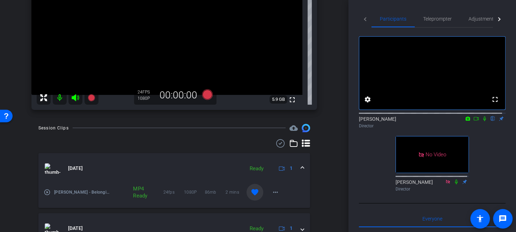
scroll to position [95, 0]
click at [428, 19] on span "Teleprompter" at bounding box center [437, 18] width 29 height 5
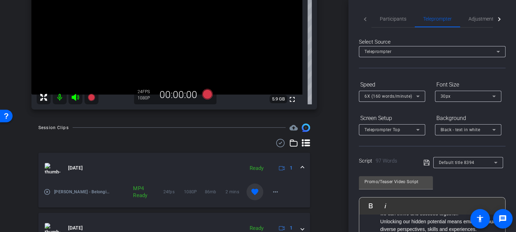
scroll to position [149, 0]
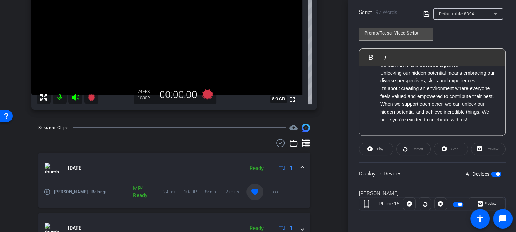
click at [490, 172] on span "button" at bounding box center [495, 174] width 10 height 5
click at [492, 173] on span "button" at bounding box center [495, 174] width 10 height 5
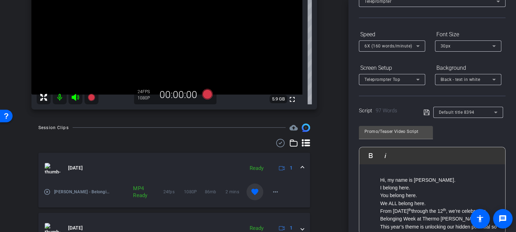
scroll to position [0, 0]
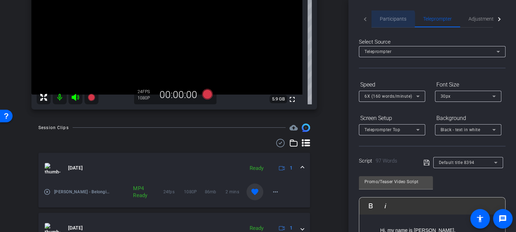
click at [387, 24] on span "Participants" at bounding box center [393, 18] width 27 height 17
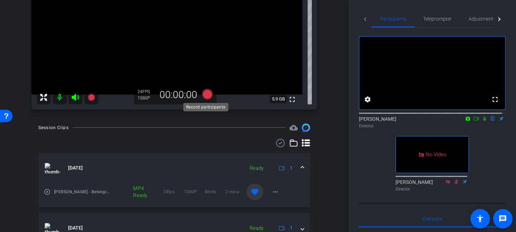
click at [207, 96] on icon at bounding box center [207, 94] width 10 height 10
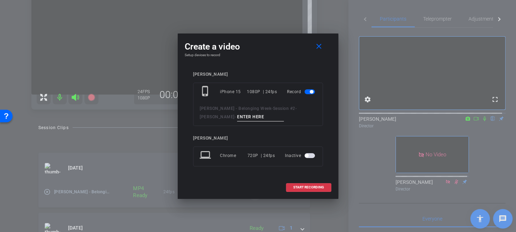
click at [237, 115] on input at bounding box center [260, 117] width 47 height 9
type input "Promo/Teaser Video"
click at [299, 185] on span at bounding box center [308, 187] width 45 height 17
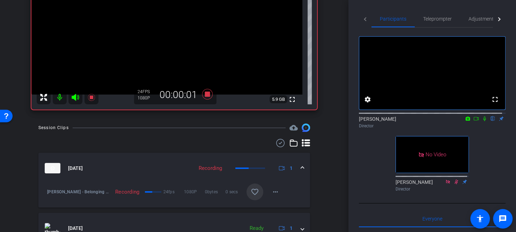
click at [482, 121] on icon at bounding box center [484, 118] width 6 height 5
click at [25, 144] on div "Session Clips cloud_upload [DATE] Recording 1 [PERSON_NAME] - Belonging Week-Se…" at bounding box center [173, 213] width 313 height 181
click at [202, 96] on icon at bounding box center [207, 94] width 17 height 13
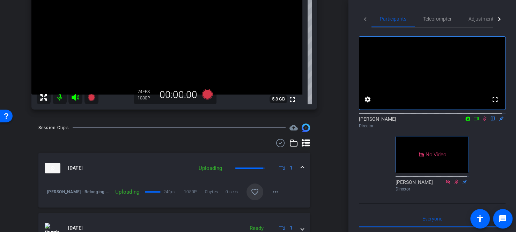
click at [481, 121] on icon at bounding box center [484, 118] width 6 height 5
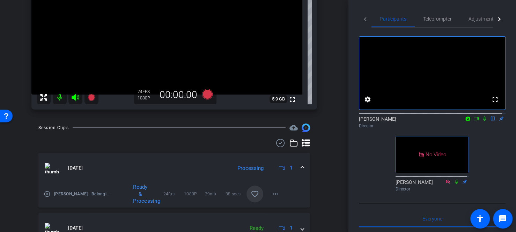
click at [420, 4] on div "Participants Teleprompter Adjustments fullscreen settings [PERSON_NAME] flip Di…" at bounding box center [431, 116] width 167 height 232
drag, startPoint x: 439, startPoint y: 22, endPoint x: 439, endPoint y: 18, distance: 3.9
click at [439, 22] on span "Teleprompter" at bounding box center [437, 18] width 29 height 17
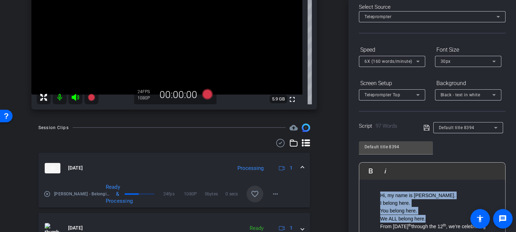
drag, startPoint x: 378, startPoint y: 194, endPoint x: 431, endPoint y: 216, distance: 56.9
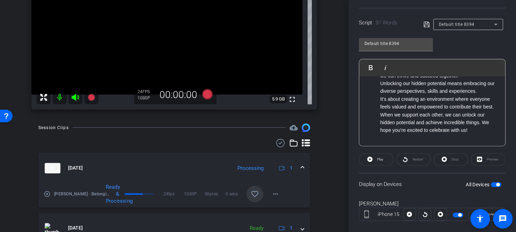
scroll to position [140, 0]
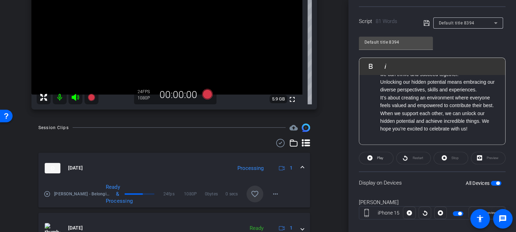
click at [496, 183] on span "button" at bounding box center [497, 182] width 3 height 3
click at [493, 182] on span "button" at bounding box center [495, 183] width 10 height 5
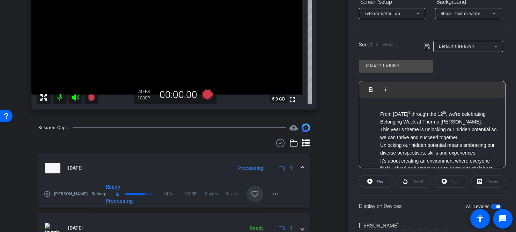
scroll to position [105, 0]
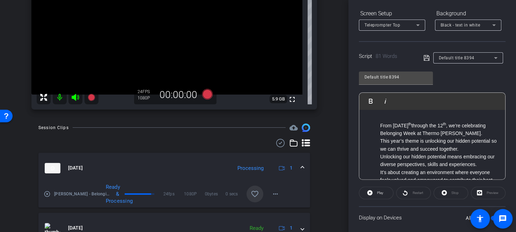
click at [254, 193] on mat-icon "favorite_border" at bounding box center [254, 194] width 8 height 8
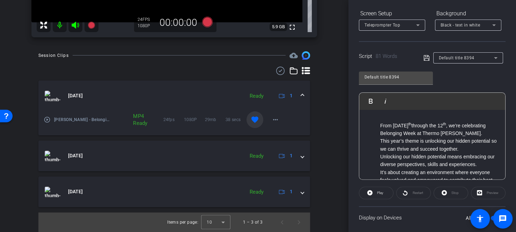
scroll to position [97, 0]
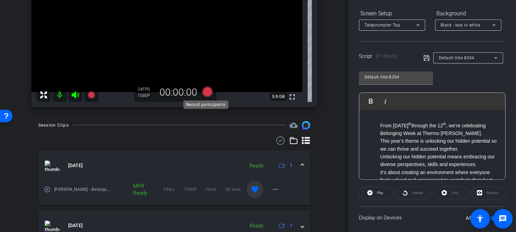
click at [208, 93] on icon at bounding box center [207, 92] width 10 height 10
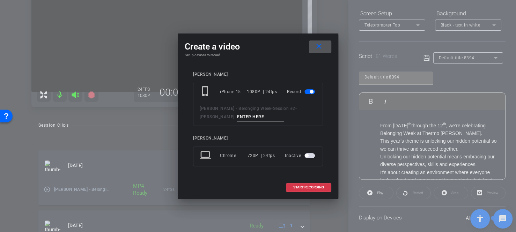
click at [237, 117] on input at bounding box center [260, 117] width 47 height 9
type input "Promo/Teaser 2"
click at [309, 188] on span "START RECORDING" at bounding box center [308, 187] width 31 height 3
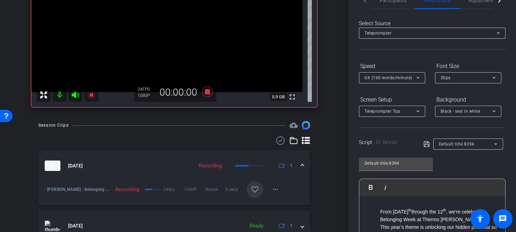
scroll to position [0, 0]
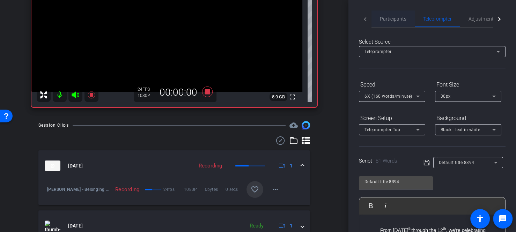
click at [387, 22] on span "Participants" at bounding box center [393, 18] width 27 height 17
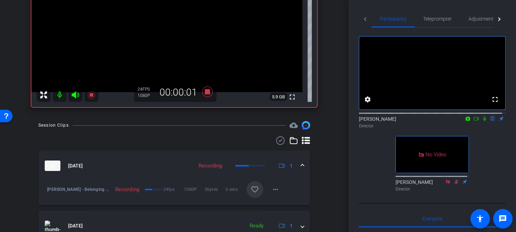
click at [482, 121] on icon at bounding box center [484, 118] width 6 height 5
click at [25, 147] on div "Session Clips cloud_upload [DATE] Recording 1 [PERSON_NAME] - Belonging Week-Se…" at bounding box center [173, 229] width 313 height 217
click at [208, 92] on icon at bounding box center [207, 92] width 10 height 10
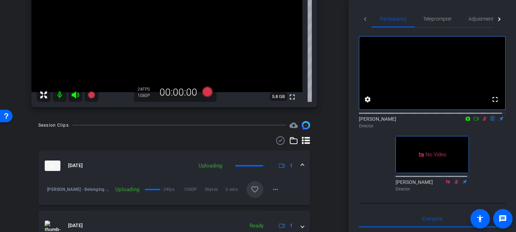
click at [481, 121] on icon at bounding box center [484, 118] width 6 height 5
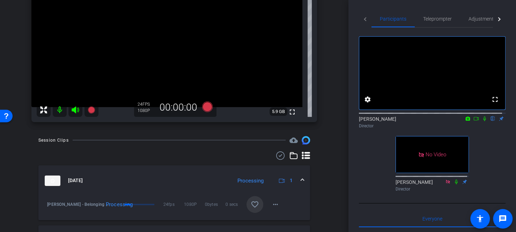
scroll to position [97, 0]
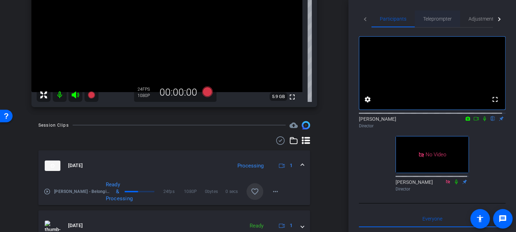
click at [437, 18] on span "Teleprompter" at bounding box center [437, 18] width 29 height 5
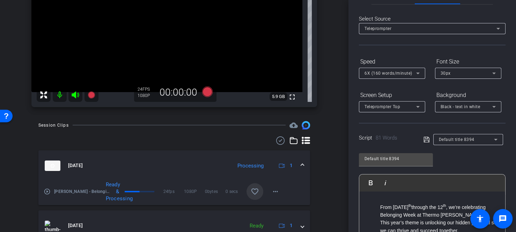
scroll to position [70, 0]
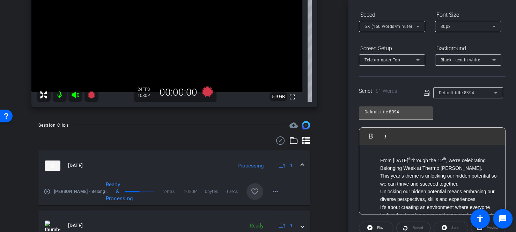
click at [388, 181] on li "This year’s theme is unlocking our hidden potential so we can thrive and succee…" at bounding box center [439, 180] width 118 height 16
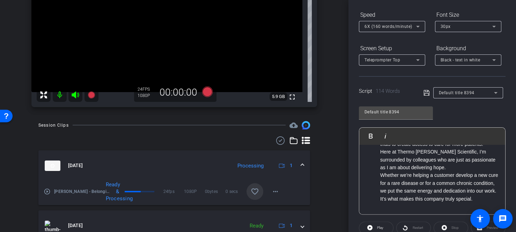
scroll to position [0, 0]
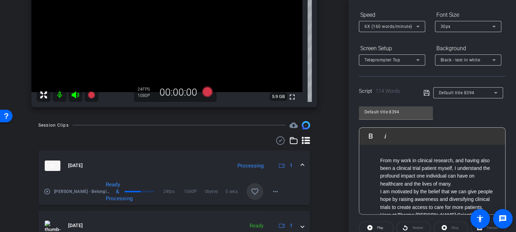
click at [372, 150] on div "From my work in clinical research, and having also been a clinical trial patien…" at bounding box center [432, 211] width 146 height 133
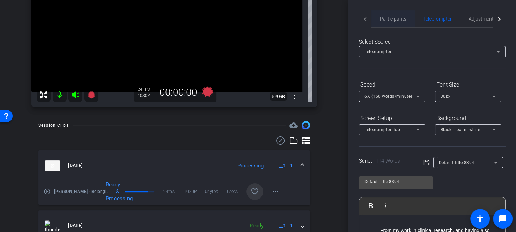
click at [384, 21] on span "Participants" at bounding box center [393, 18] width 27 height 5
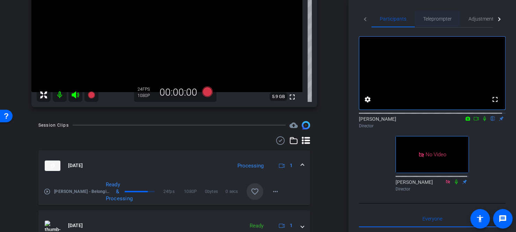
click at [429, 19] on span "Teleprompter" at bounding box center [437, 18] width 29 height 5
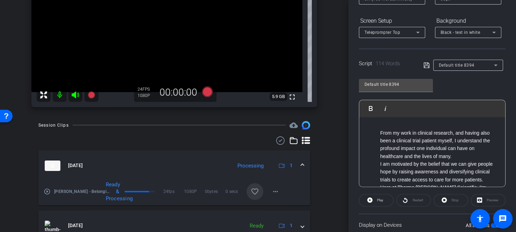
scroll to position [140, 0]
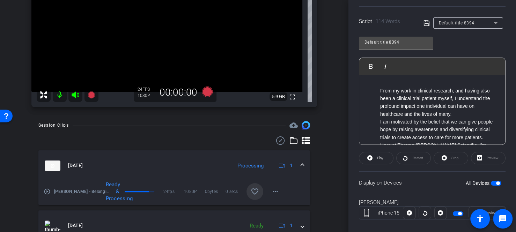
click at [493, 185] on div "All Devices" at bounding box center [483, 183] width 36 height 7
click at [496, 182] on span "button" at bounding box center [497, 182] width 3 height 3
click at [493, 182] on span "button" at bounding box center [495, 183] width 10 height 5
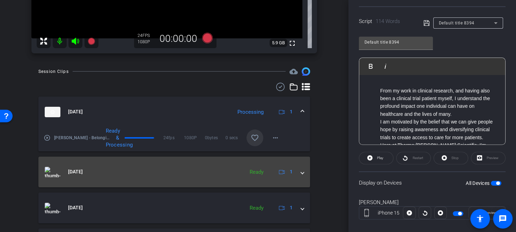
scroll to position [167, 0]
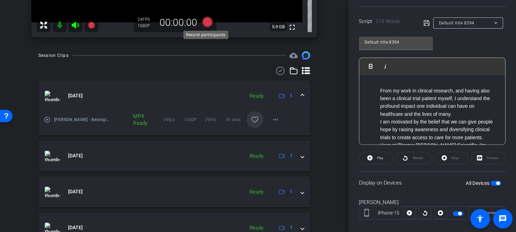
click at [207, 24] on icon at bounding box center [207, 22] width 10 height 10
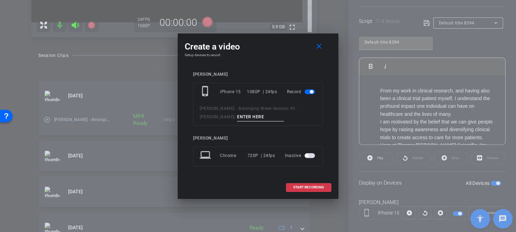
click at [237, 118] on input at bounding box center [260, 117] width 47 height 9
type input "Marketing 1"
click at [304, 189] on span at bounding box center [308, 187] width 45 height 17
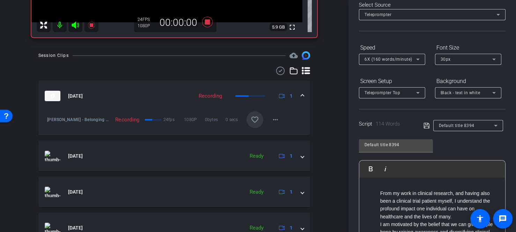
scroll to position [0, 0]
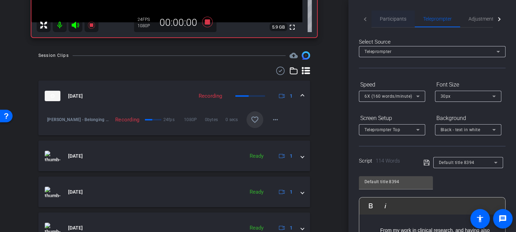
click at [385, 22] on span "Participants" at bounding box center [393, 18] width 27 height 17
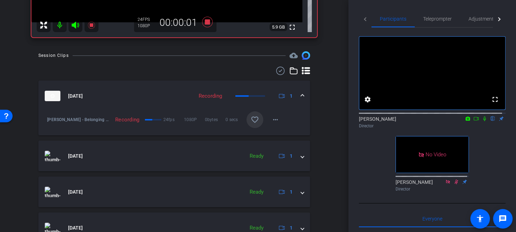
click at [483, 121] on icon at bounding box center [484, 119] width 3 height 5
click at [208, 21] on icon at bounding box center [207, 22] width 17 height 13
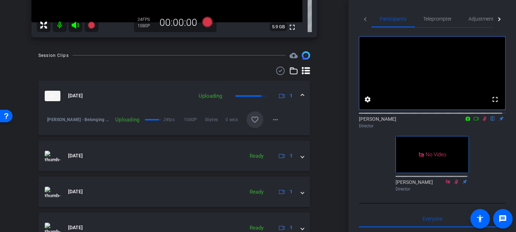
click at [482, 121] on icon at bounding box center [484, 119] width 4 height 5
click at [436, 21] on span "Teleprompter" at bounding box center [437, 18] width 29 height 5
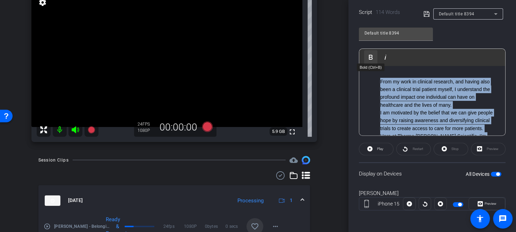
drag, startPoint x: 436, startPoint y: 81, endPoint x: 372, endPoint y: 53, distance: 70.6
click at [372, 53] on div "Play Play from this location Play Selected Play and display the selected text o…" at bounding box center [432, 91] width 147 height 87
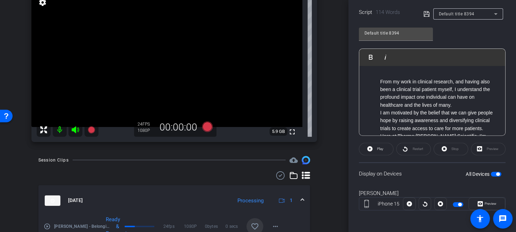
click at [421, 88] on li "From my work in clinical research, and having also been a clinical trial patien…" at bounding box center [439, 93] width 118 height 31
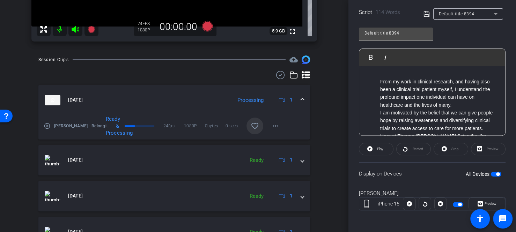
scroll to position [167, 0]
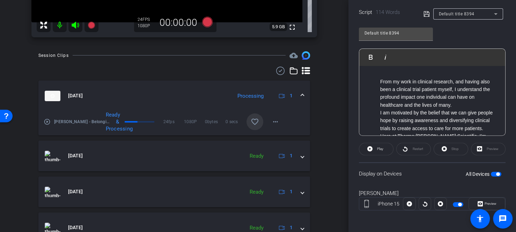
click at [407, 92] on li "From my work in clinical research, and having also been a clinical trial patien…" at bounding box center [439, 93] width 118 height 31
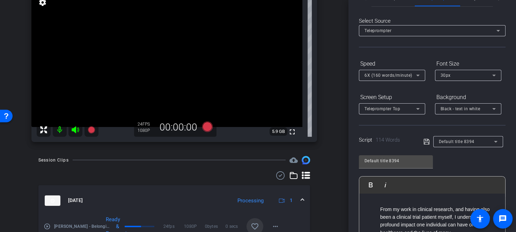
scroll to position [0, 0]
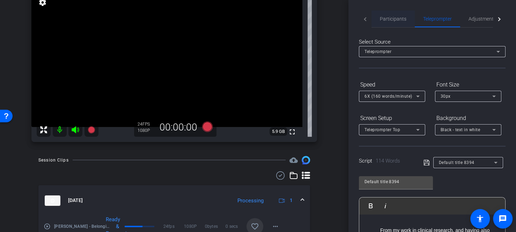
click at [385, 21] on span "Participants" at bounding box center [393, 18] width 27 height 5
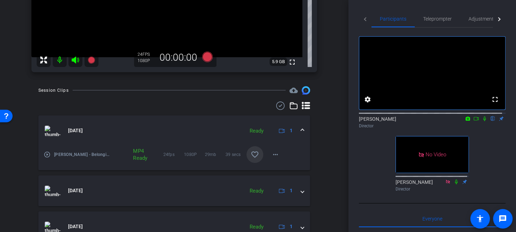
scroll to position [97, 0]
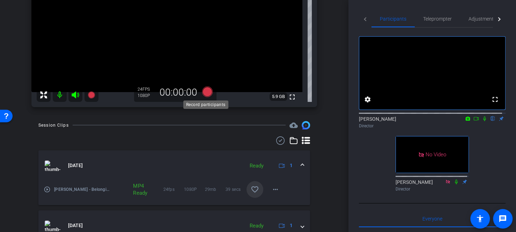
click at [204, 89] on icon at bounding box center [207, 92] width 10 height 10
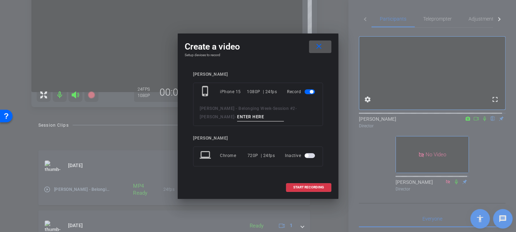
click at [225, 122] on div "phone_iphone iPhone 15 1080P | 24fps Record [PERSON_NAME] - Belonging Week - Se…" at bounding box center [258, 104] width 130 height 43
click at [237, 118] on input at bounding box center [260, 117] width 47 height 9
type input "Marketing 2"
click at [307, 186] on span "START RECORDING" at bounding box center [308, 187] width 31 height 3
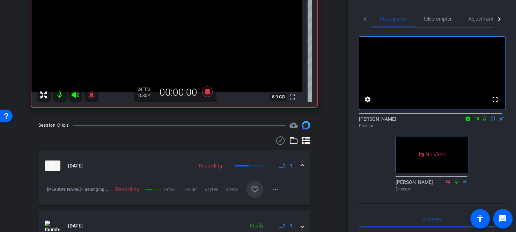
click at [481, 121] on icon at bounding box center [484, 118] width 6 height 5
click at [207, 92] on icon at bounding box center [207, 92] width 10 height 10
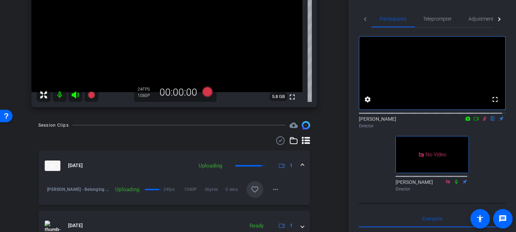
click at [481, 121] on icon at bounding box center [484, 118] width 6 height 5
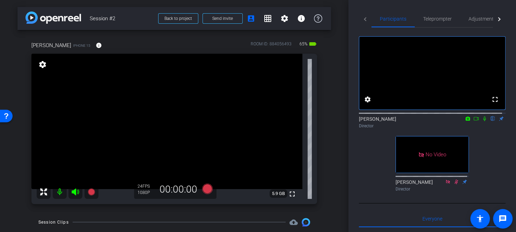
scroll to position [0, 0]
